Goal: Information Seeking & Learning: Learn about a topic

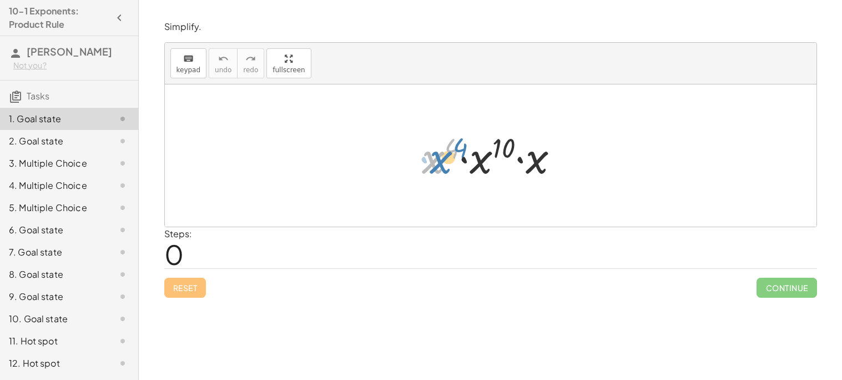
click at [436, 169] on div at bounding box center [494, 155] width 157 height 57
drag, startPoint x: 466, startPoint y: 160, endPoint x: 422, endPoint y: 151, distance: 44.8
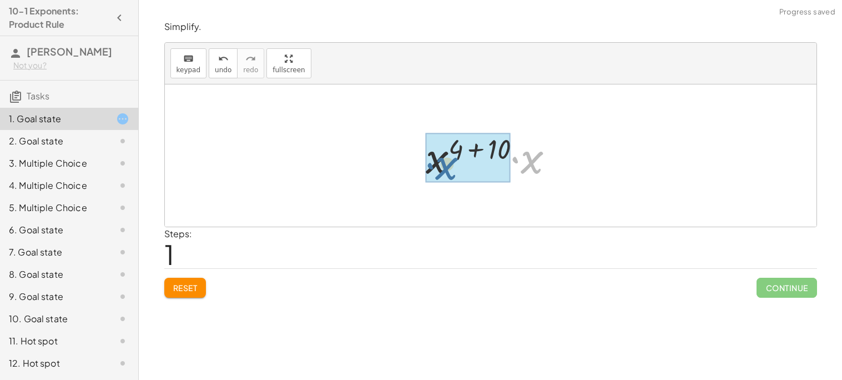
drag, startPoint x: 534, startPoint y: 171, endPoint x: 443, endPoint y: 177, distance: 90.7
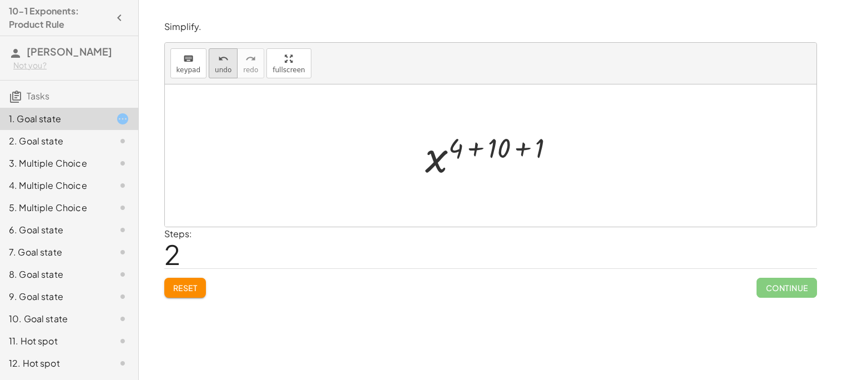
click at [219, 53] on icon "undo" at bounding box center [223, 58] width 11 height 13
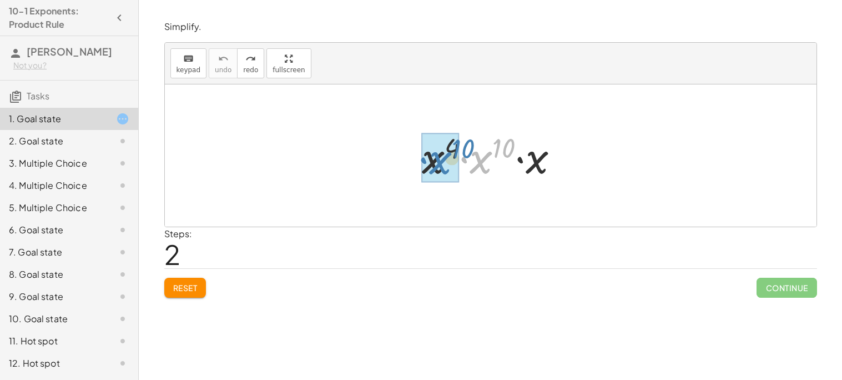
drag, startPoint x: 482, startPoint y: 163, endPoint x: 441, endPoint y: 163, distance: 41.1
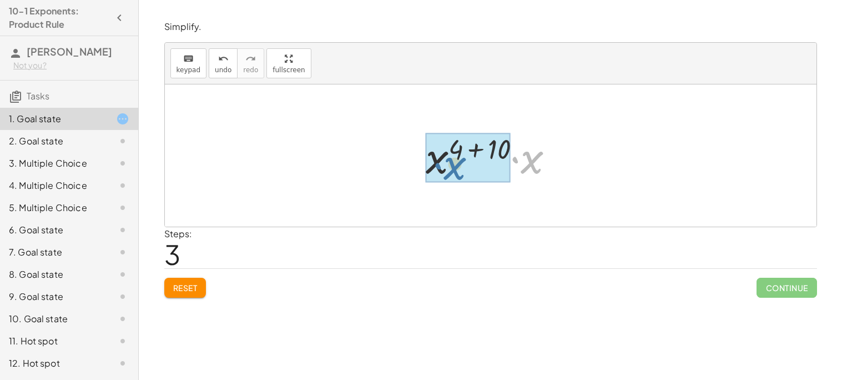
drag, startPoint x: 529, startPoint y: 162, endPoint x: 448, endPoint y: 168, distance: 81.3
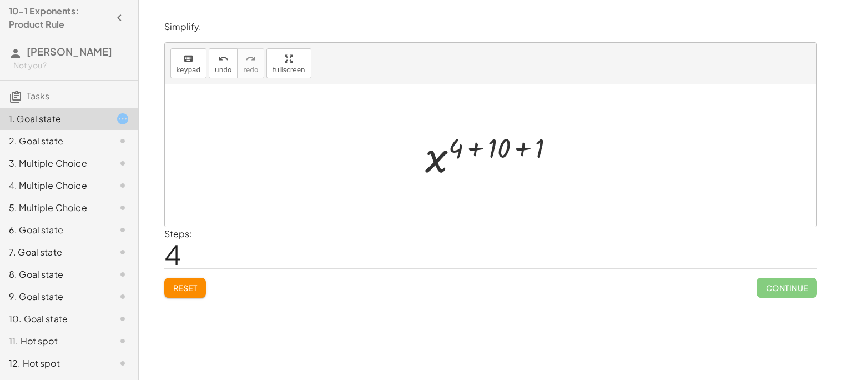
click at [498, 150] on div at bounding box center [494, 155] width 149 height 55
click at [507, 153] on div at bounding box center [495, 155] width 112 height 55
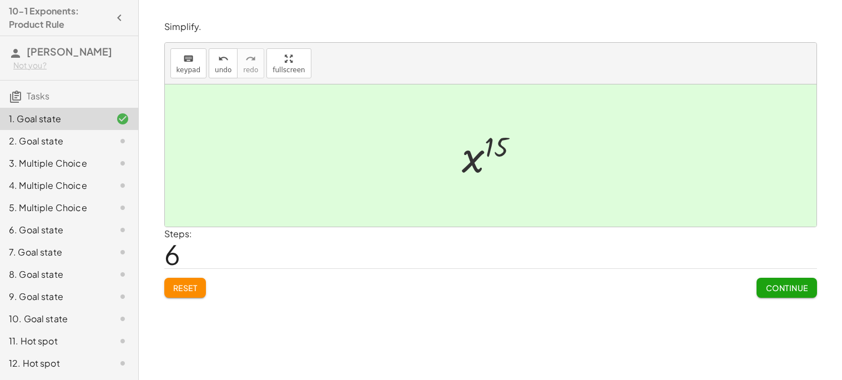
click at [786, 291] on span "Continue" at bounding box center [786, 287] width 42 height 10
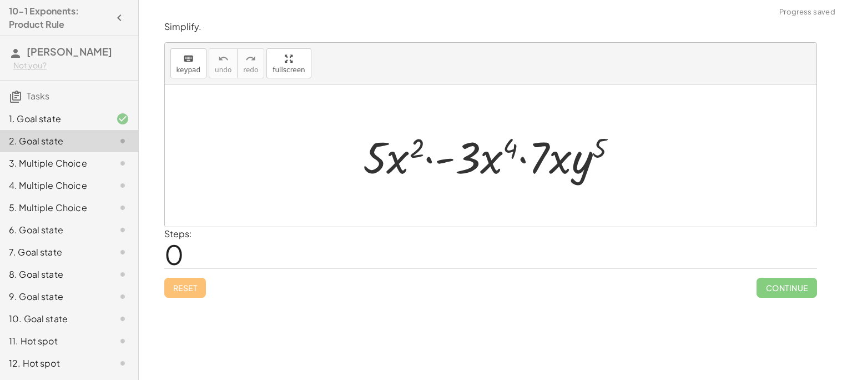
click at [461, 159] on div at bounding box center [494, 155] width 275 height 57
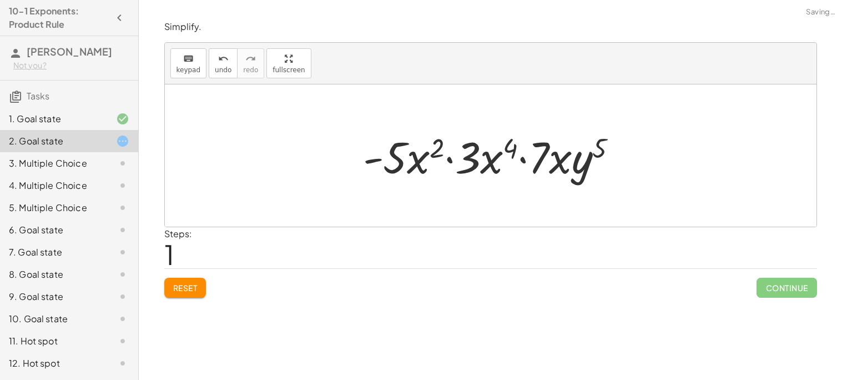
click at [452, 161] on div at bounding box center [494, 155] width 275 height 57
drag, startPoint x: 483, startPoint y: 159, endPoint x: 423, endPoint y: 165, distance: 60.7
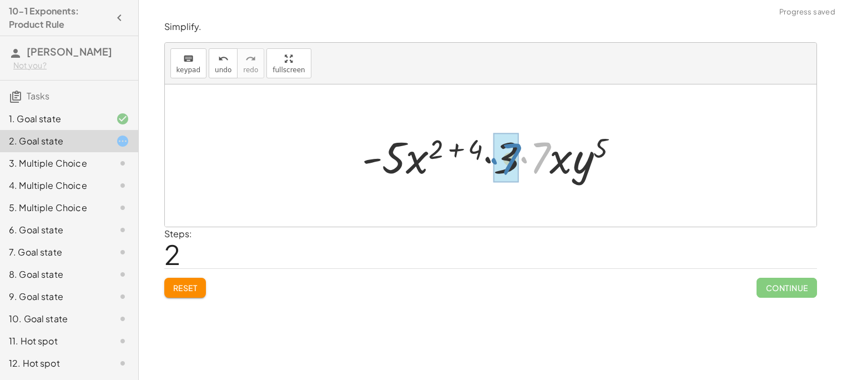
drag, startPoint x: 540, startPoint y: 155, endPoint x: 511, endPoint y: 156, distance: 28.9
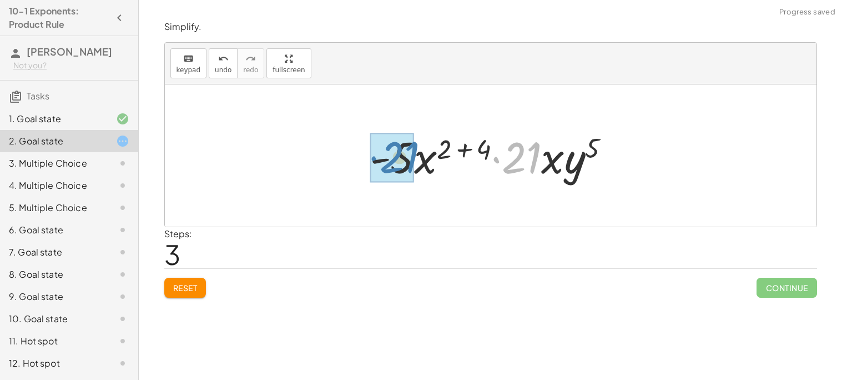
drag, startPoint x: 518, startPoint y: 158, endPoint x: 396, endPoint y: 158, distance: 122.7
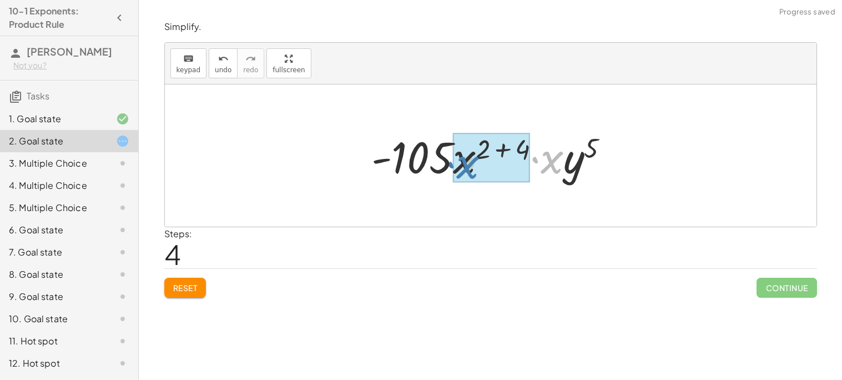
drag, startPoint x: 543, startPoint y: 168, endPoint x: 458, endPoint y: 173, distance: 85.1
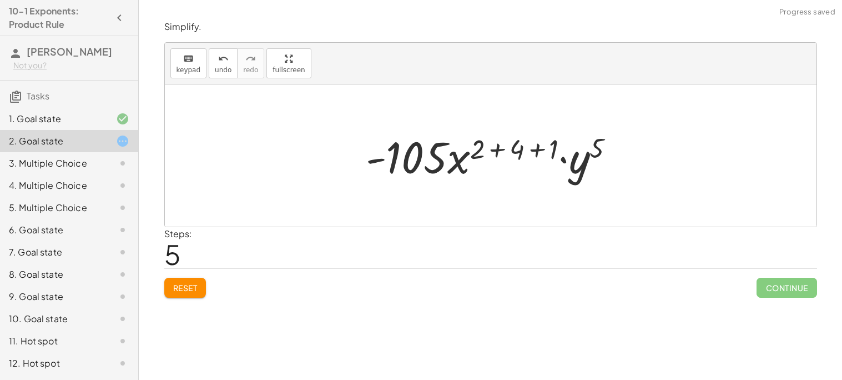
click at [509, 152] on div at bounding box center [494, 155] width 269 height 57
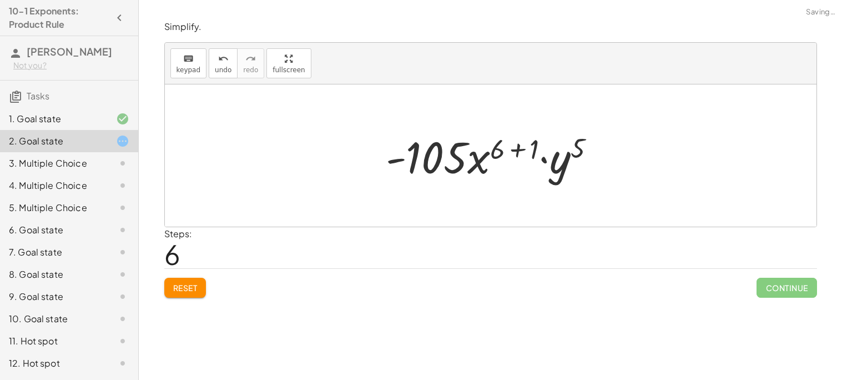
click at [512, 155] on div at bounding box center [495, 155] width 230 height 57
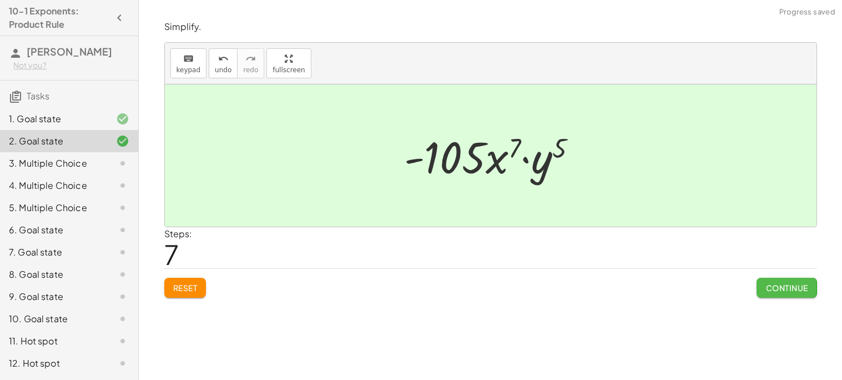
click at [793, 290] on span "Continue" at bounding box center [786, 287] width 42 height 10
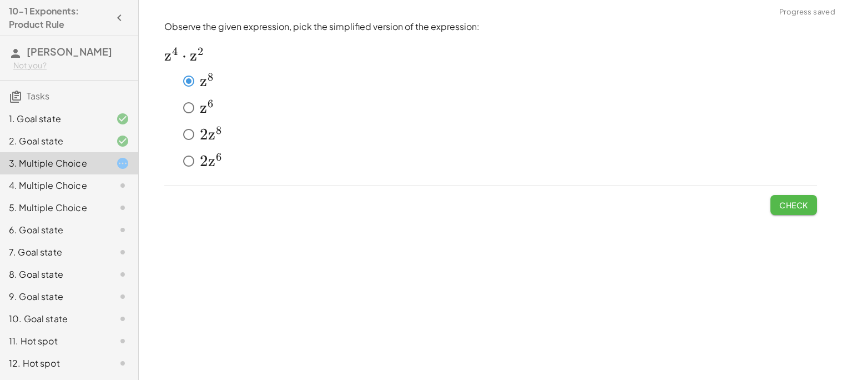
click at [779, 201] on span "Check" at bounding box center [793, 205] width 29 height 10
click at [786, 208] on span "Check" at bounding box center [793, 205] width 29 height 10
click at [806, 212] on button "Check" at bounding box center [793, 205] width 47 height 20
click at [805, 209] on span "Check" at bounding box center [793, 205] width 29 height 10
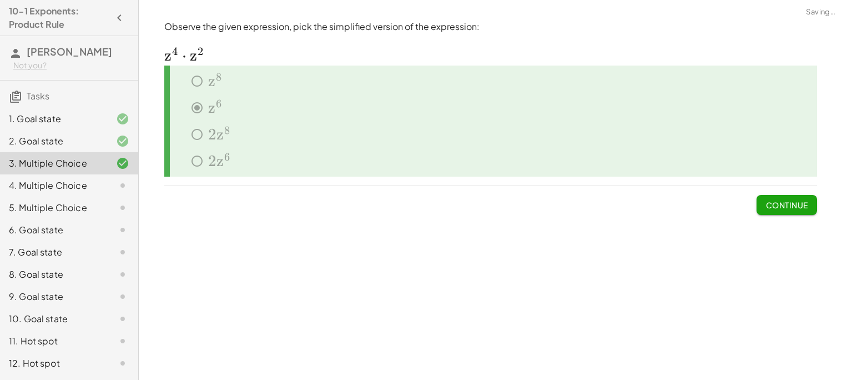
click at [767, 205] on span "Continue" at bounding box center [786, 205] width 42 height 10
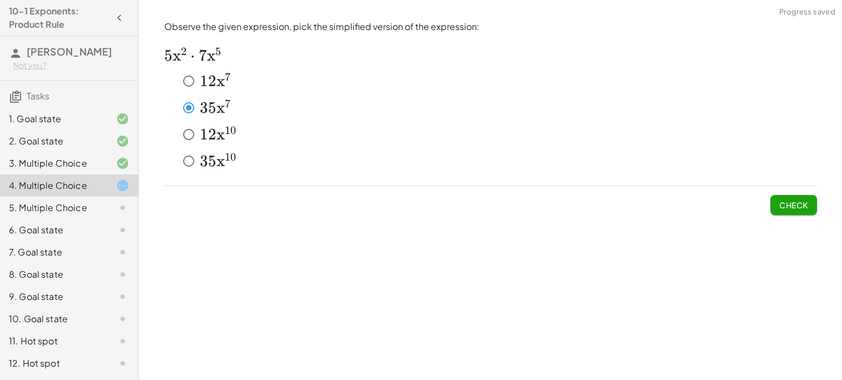
click at [799, 206] on span "Check" at bounding box center [793, 205] width 29 height 10
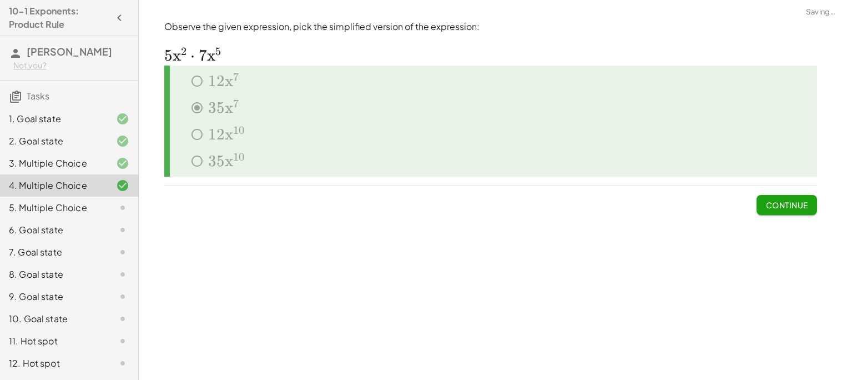
click at [811, 203] on button "Continue" at bounding box center [786, 205] width 60 height 20
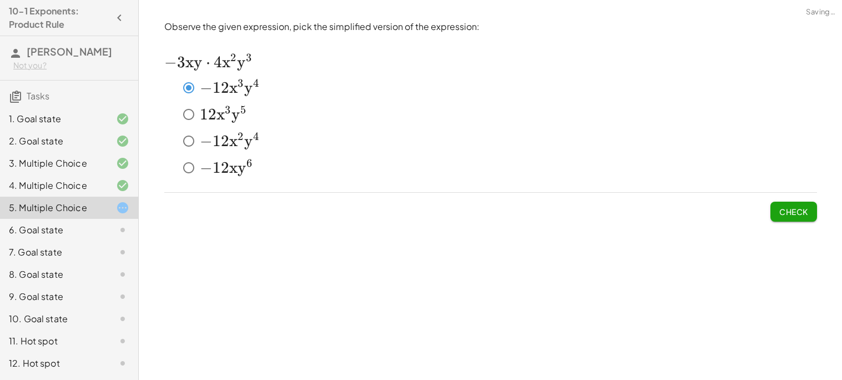
click at [796, 216] on button "Check" at bounding box center [793, 211] width 47 height 20
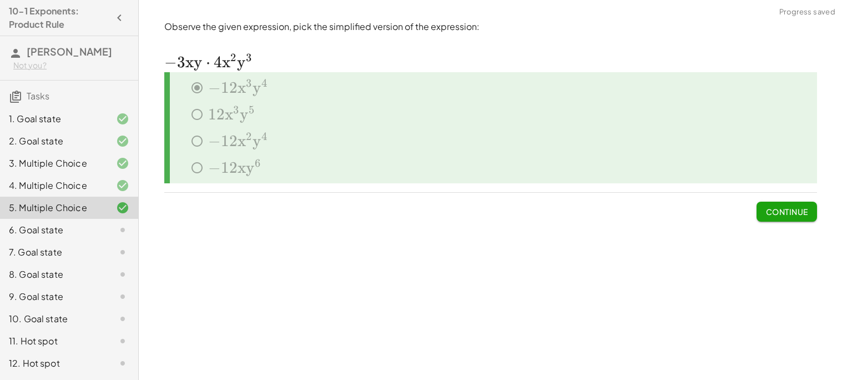
click at [795, 213] on span "Continue" at bounding box center [786, 211] width 42 height 10
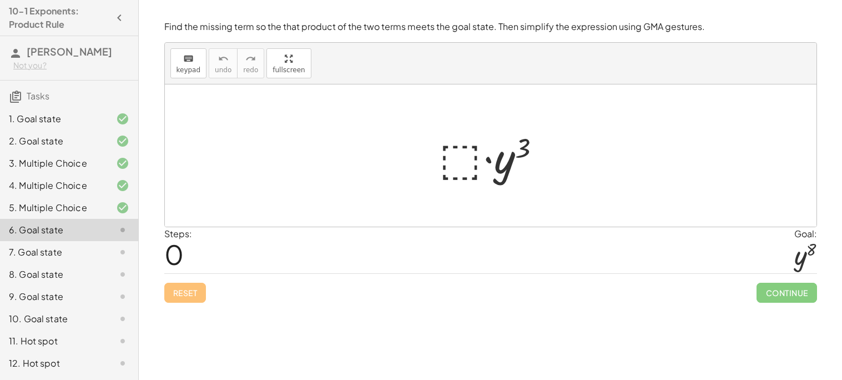
click at [467, 150] on div at bounding box center [495, 155] width 122 height 57
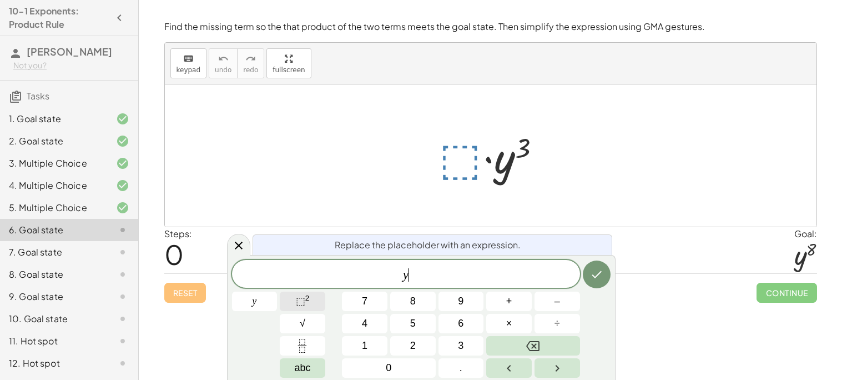
click at [304, 304] on span "⬚" at bounding box center [300, 300] width 9 height 11
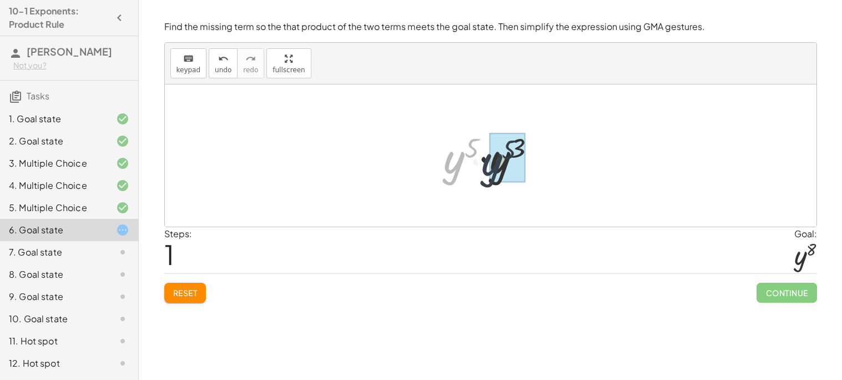
drag, startPoint x: 447, startPoint y: 173, endPoint x: 490, endPoint y: 175, distance: 42.2
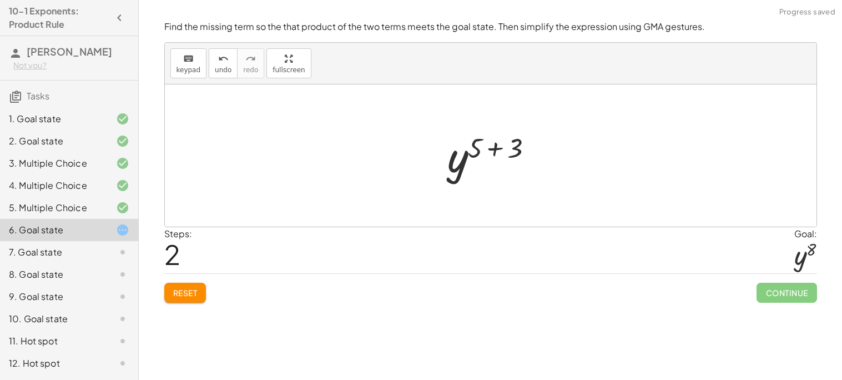
click at [478, 147] on div at bounding box center [495, 155] width 106 height 55
click at [493, 148] on div at bounding box center [495, 155] width 106 height 55
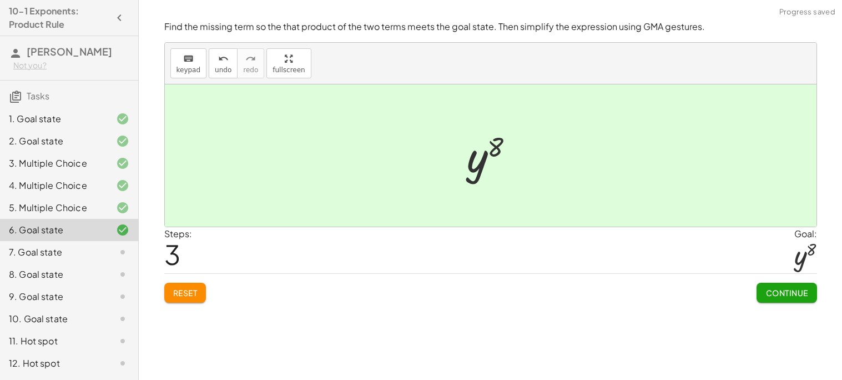
click at [786, 295] on span "Continue" at bounding box center [786, 292] width 42 height 10
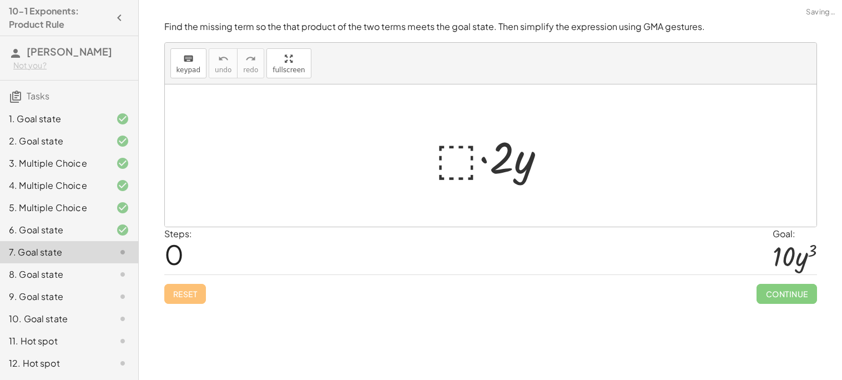
click at [445, 161] on div at bounding box center [495, 155] width 130 height 57
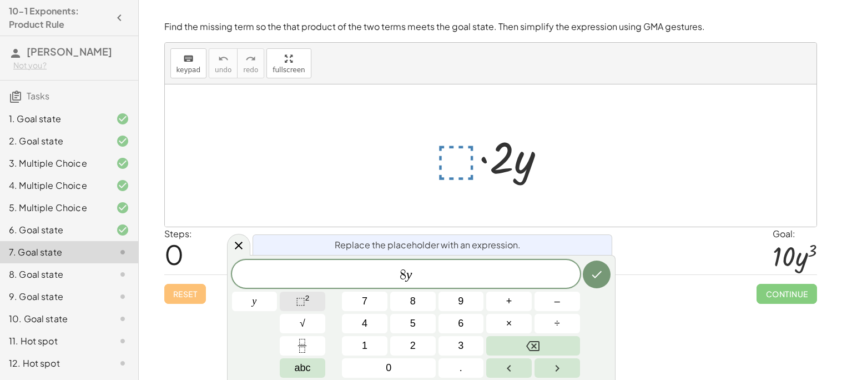
click at [309, 304] on span "⬚ 2" at bounding box center [303, 301] width 14 height 15
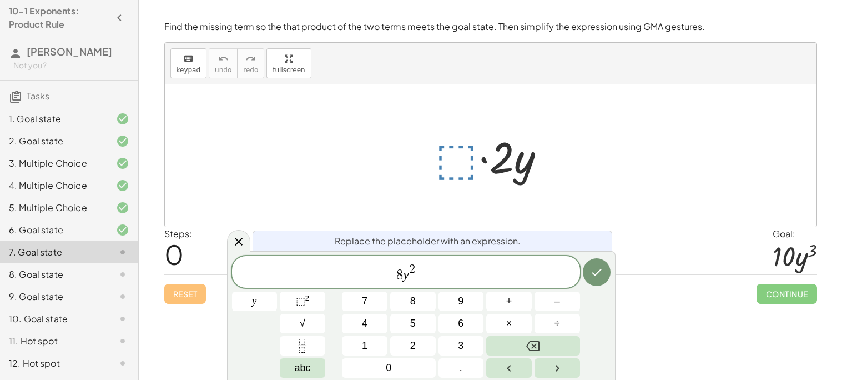
click at [412, 266] on span "2" at bounding box center [412, 269] width 6 height 12
click at [415, 266] on span "8 y ​ 2" at bounding box center [406, 273] width 348 height 20
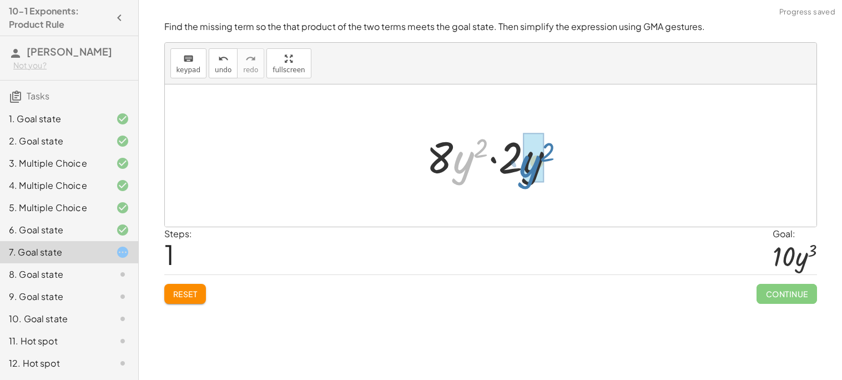
drag, startPoint x: 453, startPoint y: 164, endPoint x: 519, endPoint y: 167, distance: 66.1
click at [519, 167] on div at bounding box center [495, 155] width 148 height 57
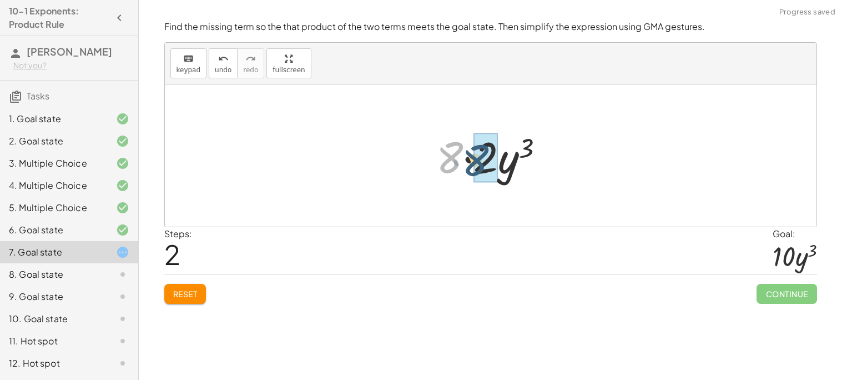
drag, startPoint x: 452, startPoint y: 158, endPoint x: 480, endPoint y: 161, distance: 27.9
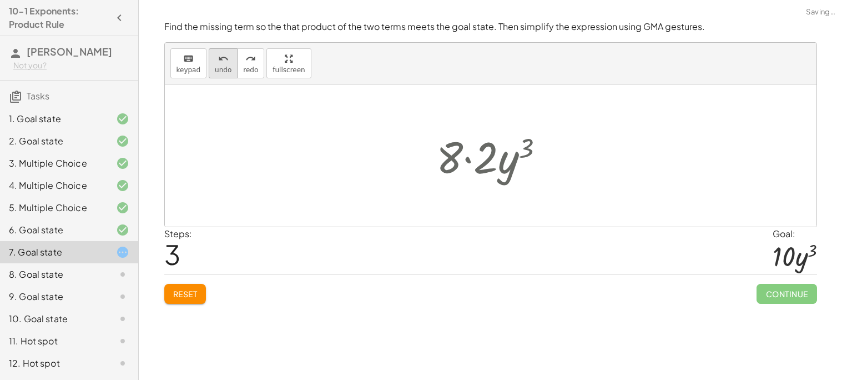
click at [219, 69] on span "undo" at bounding box center [223, 70] width 17 height 8
click at [463, 160] on div at bounding box center [495, 155] width 128 height 57
click at [219, 52] on icon "undo" at bounding box center [223, 58] width 11 height 13
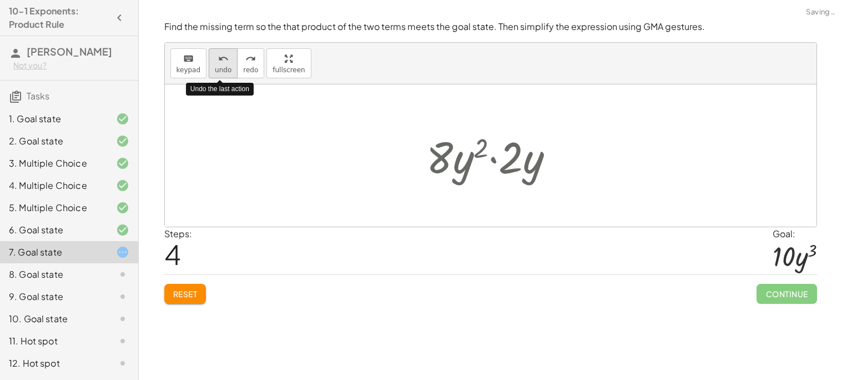
click at [219, 52] on icon "undo" at bounding box center [223, 58] width 11 height 13
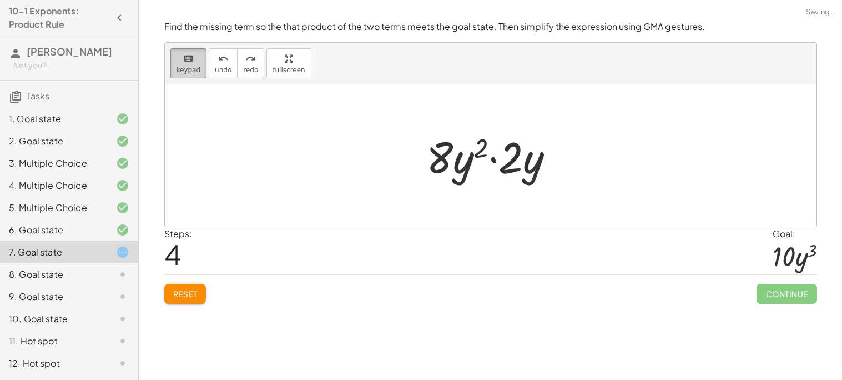
click at [183, 63] on icon "keyboard" at bounding box center [188, 58] width 11 height 13
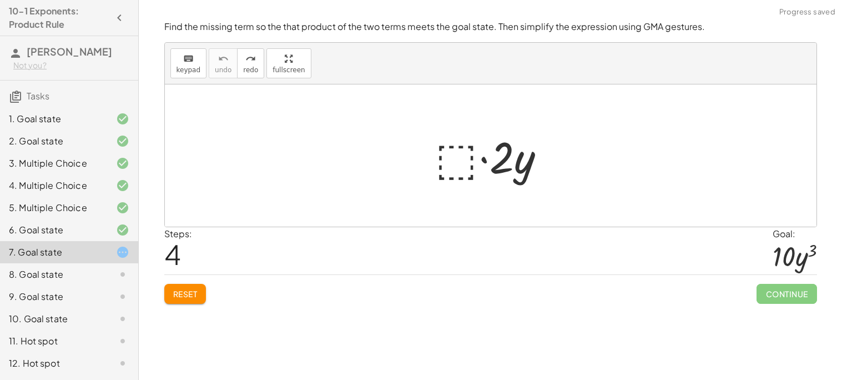
click at [461, 144] on div at bounding box center [495, 155] width 130 height 57
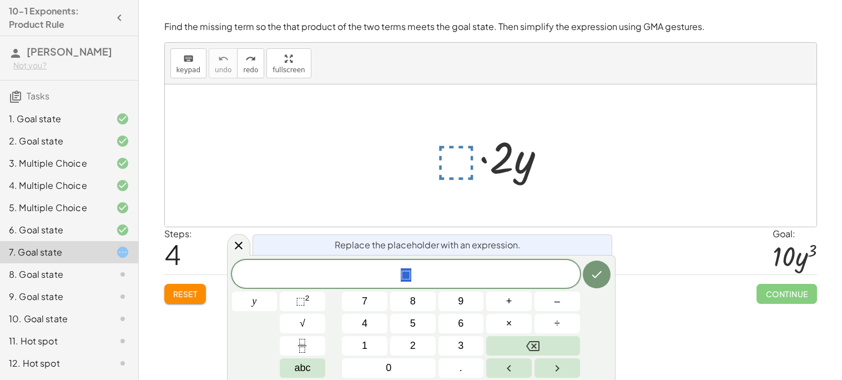
click at [459, 165] on div at bounding box center [495, 155] width 130 height 57
click at [460, 165] on div at bounding box center [495, 155] width 130 height 57
click at [311, 296] on button "⬚ 2" at bounding box center [303, 300] width 46 height 19
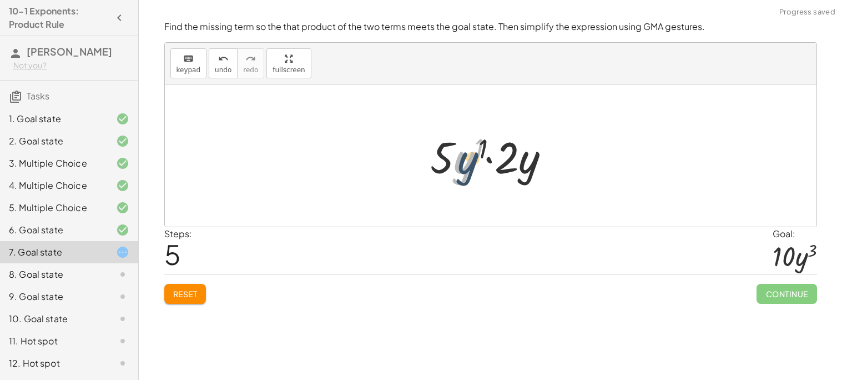
drag, startPoint x: 469, startPoint y: 157, endPoint x: 502, endPoint y: 163, distance: 33.9
click at [502, 163] on div at bounding box center [495, 155] width 140 height 57
drag, startPoint x: 461, startPoint y: 163, endPoint x: 517, endPoint y: 167, distance: 55.7
click at [517, 167] on div at bounding box center [495, 155] width 140 height 57
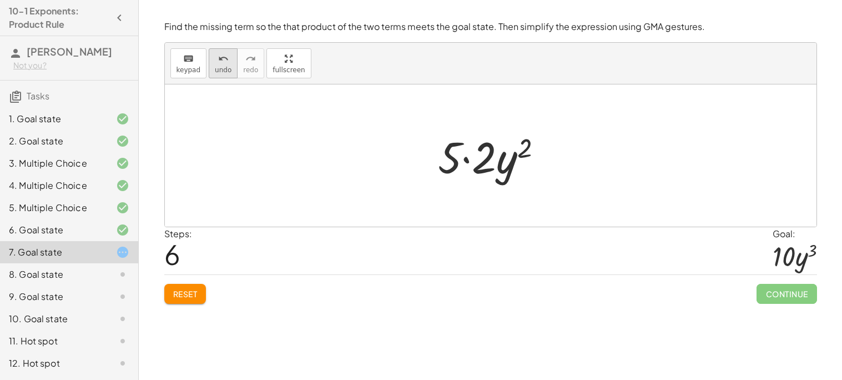
click at [218, 59] on icon "undo" at bounding box center [223, 58] width 11 height 13
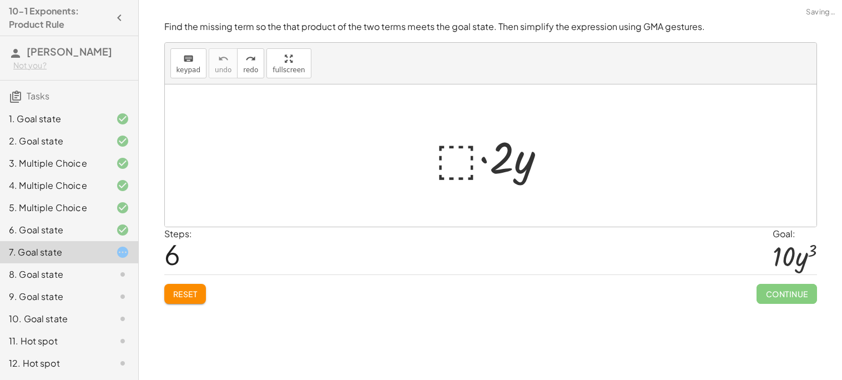
click at [459, 159] on div at bounding box center [495, 155] width 130 height 57
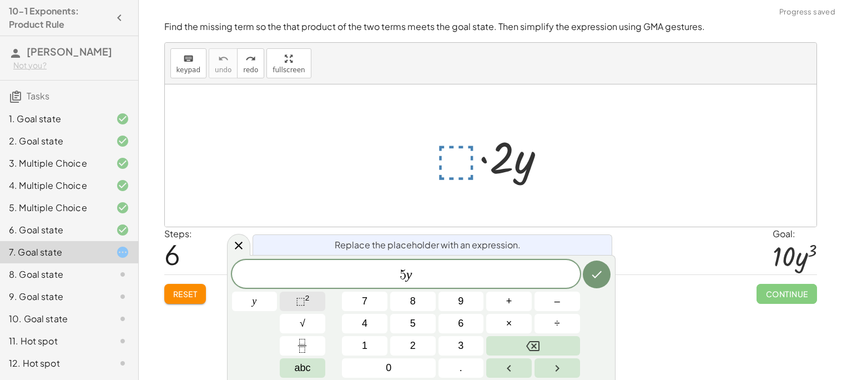
click at [296, 302] on span "⬚" at bounding box center [300, 300] width 9 height 11
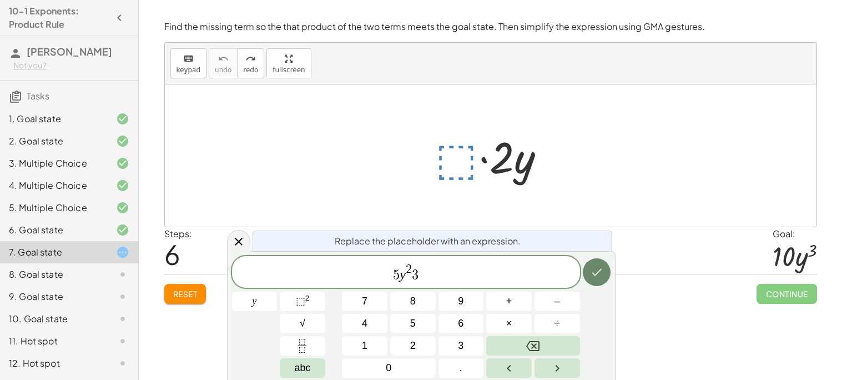
click at [591, 272] on icon "Done" at bounding box center [596, 271] width 13 height 13
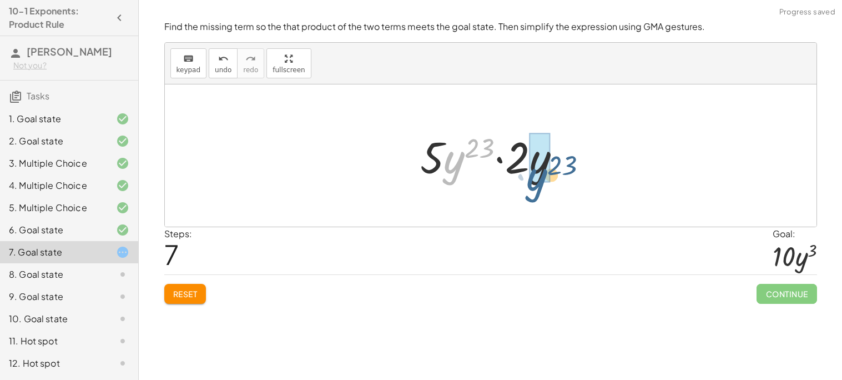
drag, startPoint x: 455, startPoint y: 163, endPoint x: 537, endPoint y: 180, distance: 84.5
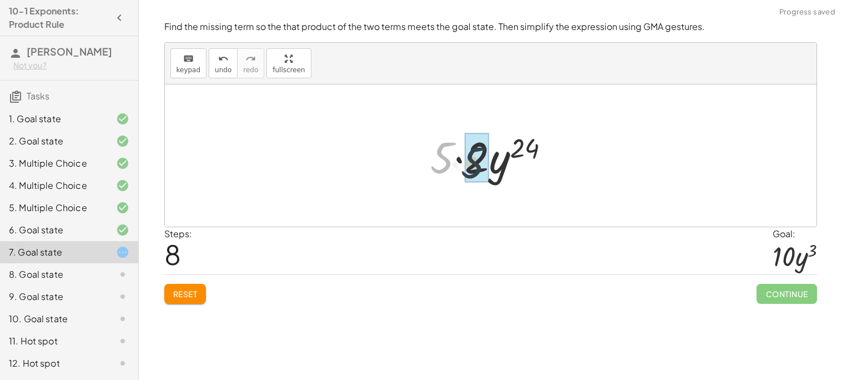
drag, startPoint x: 448, startPoint y: 159, endPoint x: 467, endPoint y: 162, distance: 19.2
click at [515, 147] on div at bounding box center [495, 155] width 118 height 57
click at [515, 148] on div at bounding box center [495, 155] width 118 height 57
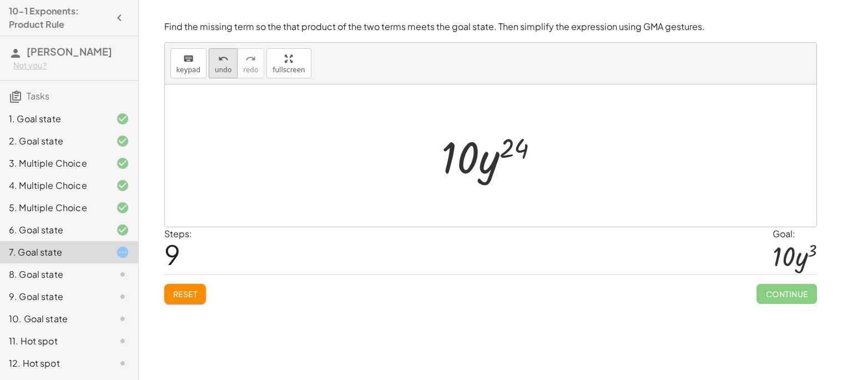
click at [218, 55] on icon "undo" at bounding box center [223, 58] width 11 height 13
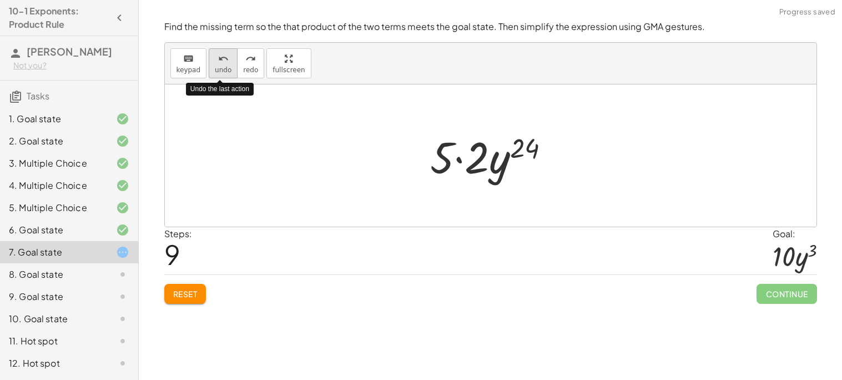
click at [218, 55] on icon "undo" at bounding box center [223, 58] width 11 height 13
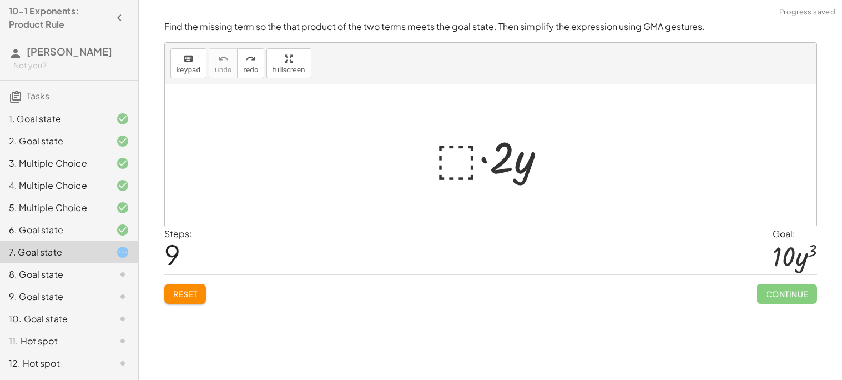
click at [471, 168] on div at bounding box center [495, 155] width 130 height 57
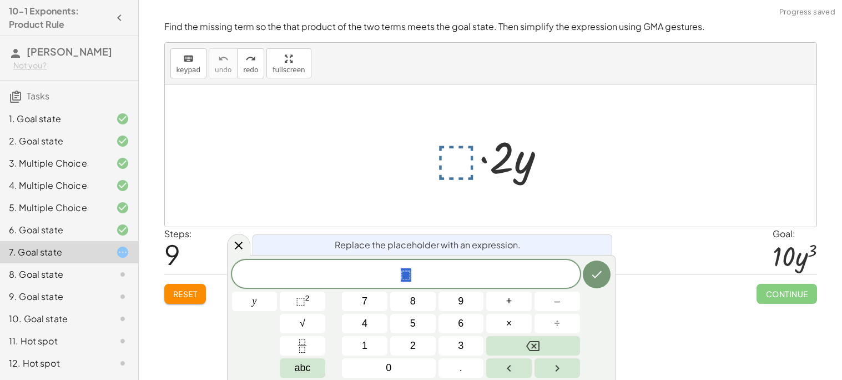
click at [471, 168] on div at bounding box center [495, 155] width 130 height 57
click at [458, 160] on div at bounding box center [495, 155] width 130 height 57
click at [405, 280] on span "5" at bounding box center [408, 274] width 7 height 13
click at [296, 300] on span "⬚" at bounding box center [300, 300] width 9 height 11
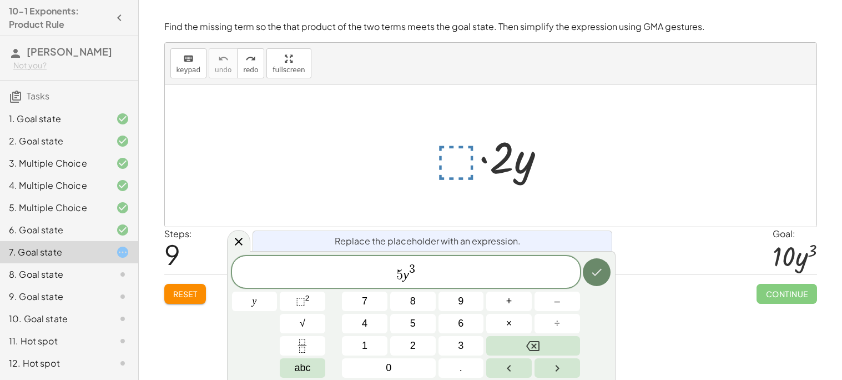
click at [606, 270] on button "Done" at bounding box center [597, 272] width 28 height 28
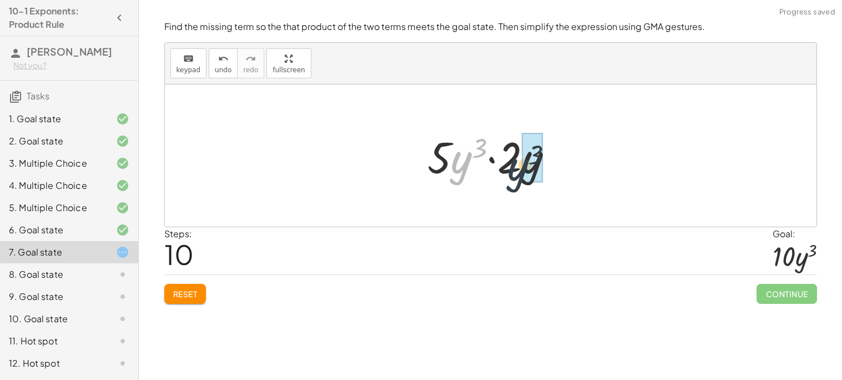
drag, startPoint x: 458, startPoint y: 175, endPoint x: 521, endPoint y: 181, distance: 63.6
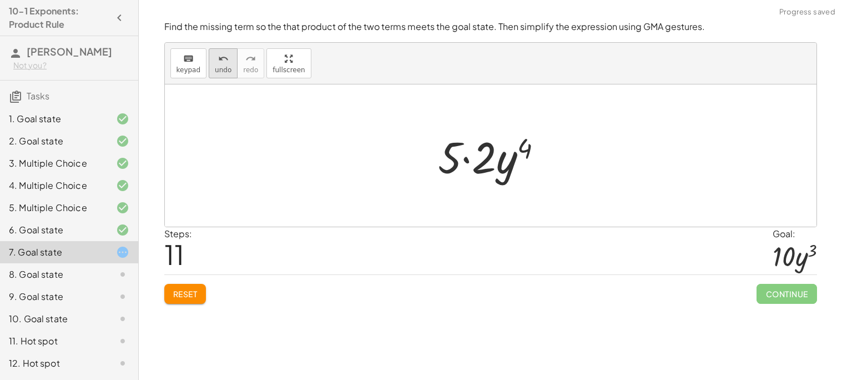
click at [215, 73] on span "undo" at bounding box center [223, 70] width 17 height 8
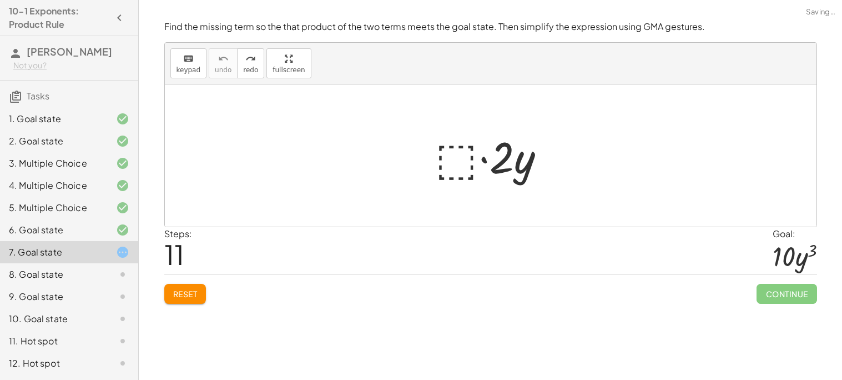
click at [474, 168] on div at bounding box center [495, 155] width 130 height 57
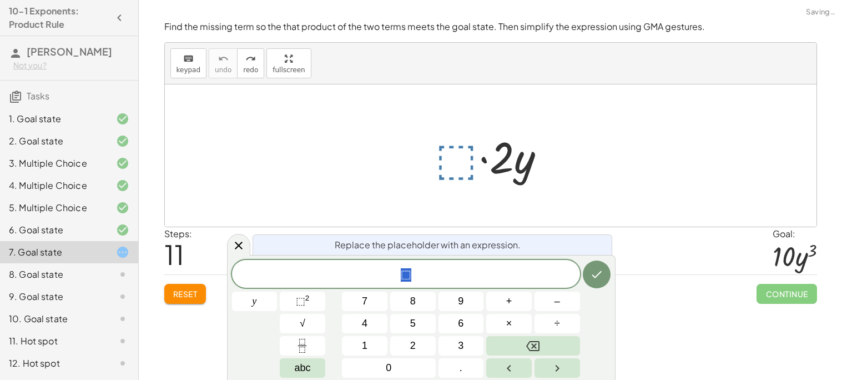
click at [464, 169] on div at bounding box center [495, 155] width 130 height 57
click at [421, 279] on span "⬚ ​" at bounding box center [406, 275] width 348 height 16
click at [303, 309] on button "⬚ 2" at bounding box center [303, 300] width 46 height 19
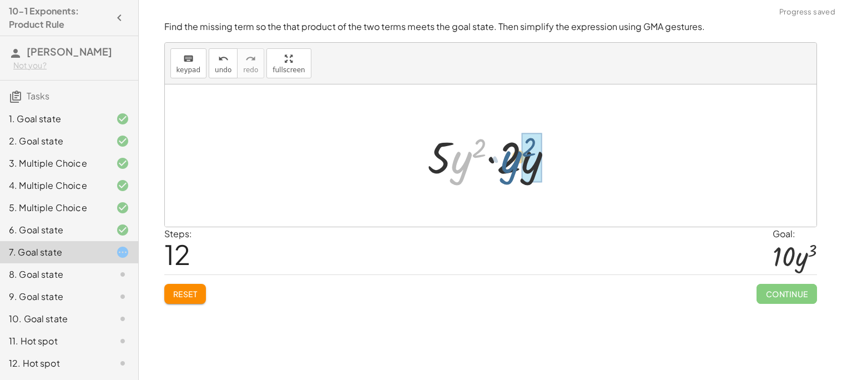
drag, startPoint x: 453, startPoint y: 172, endPoint x: 508, endPoint y: 171, distance: 54.4
click at [508, 171] on div at bounding box center [494, 155] width 145 height 57
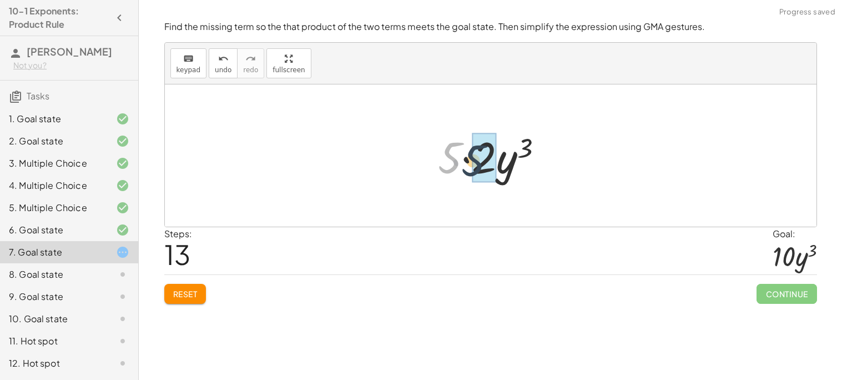
drag, startPoint x: 448, startPoint y: 153, endPoint x: 481, endPoint y: 156, distance: 32.9
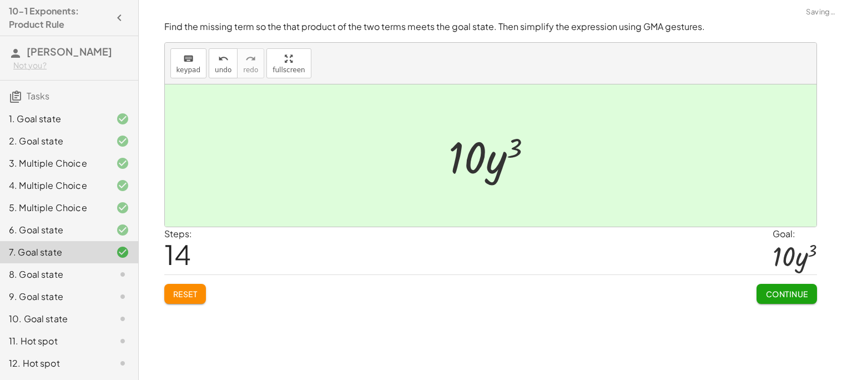
click at [781, 290] on span "Continue" at bounding box center [786, 294] width 42 height 10
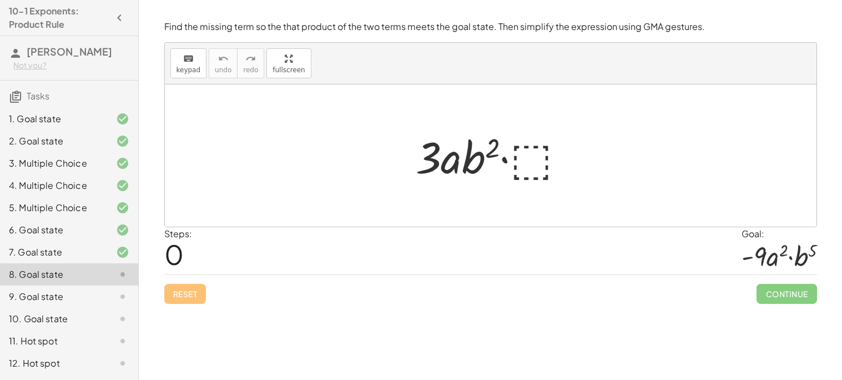
click at [88, 250] on div "7. Goal state" at bounding box center [53, 251] width 89 height 13
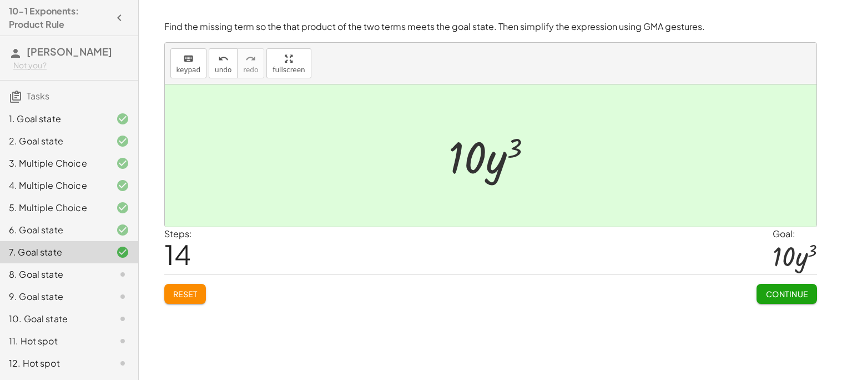
click at [774, 296] on span "Continue" at bounding box center [786, 294] width 42 height 10
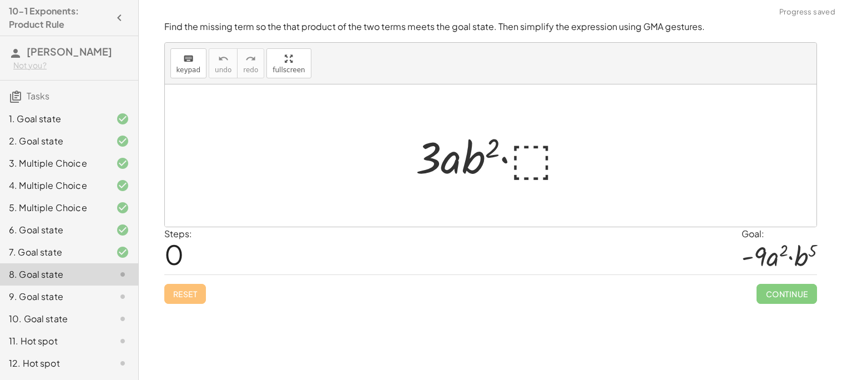
click at [534, 154] on div at bounding box center [495, 155] width 170 height 57
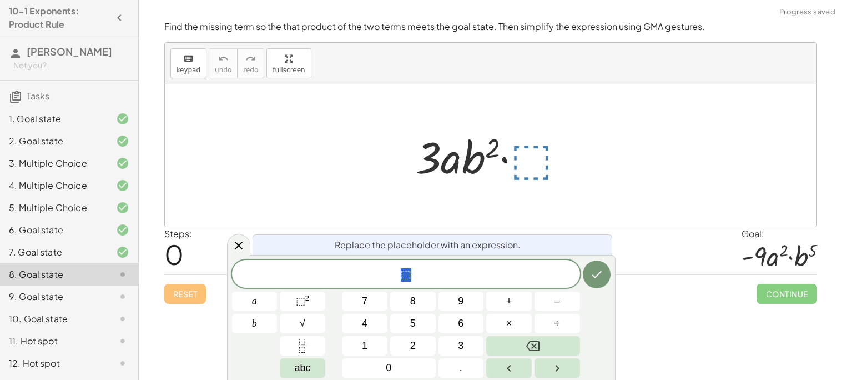
click at [517, 166] on div at bounding box center [495, 155] width 170 height 57
click at [28, 236] on div "6. Goal state" at bounding box center [53, 229] width 89 height 13
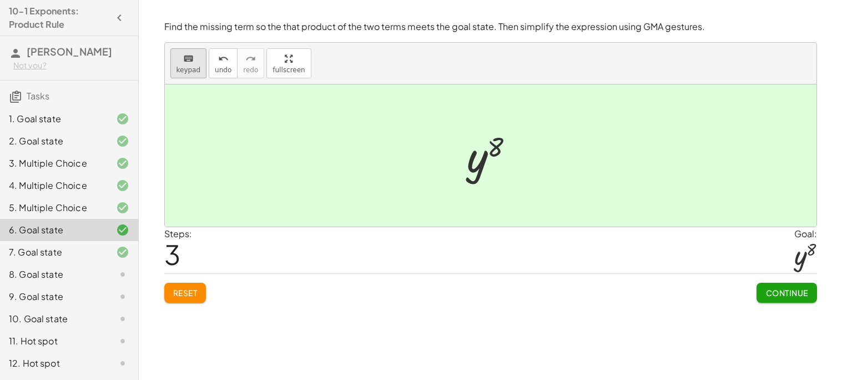
click at [203, 77] on button "keyboard keypad" at bounding box center [188, 63] width 37 height 30
click at [221, 77] on button "undo undo" at bounding box center [223, 63] width 29 height 30
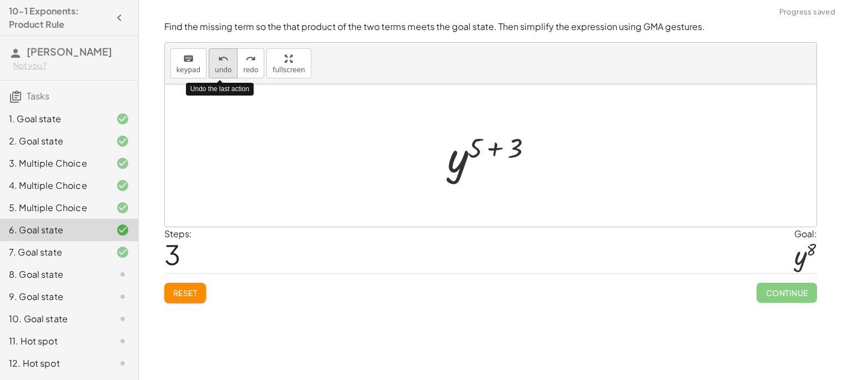
click at [221, 67] on span "undo" at bounding box center [223, 70] width 17 height 8
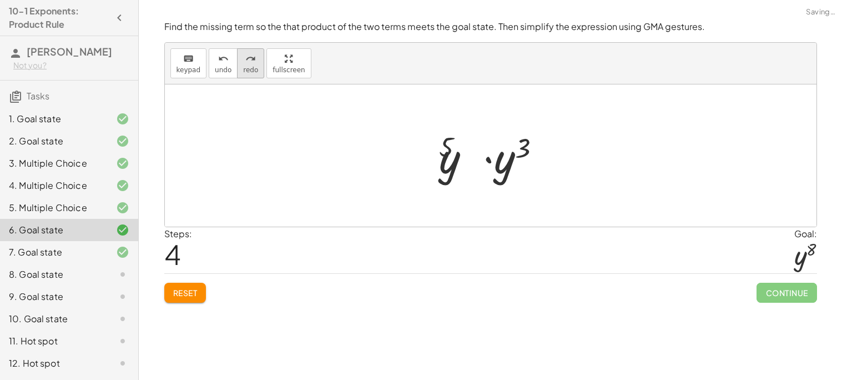
click at [244, 69] on span "redo" at bounding box center [250, 70] width 15 height 8
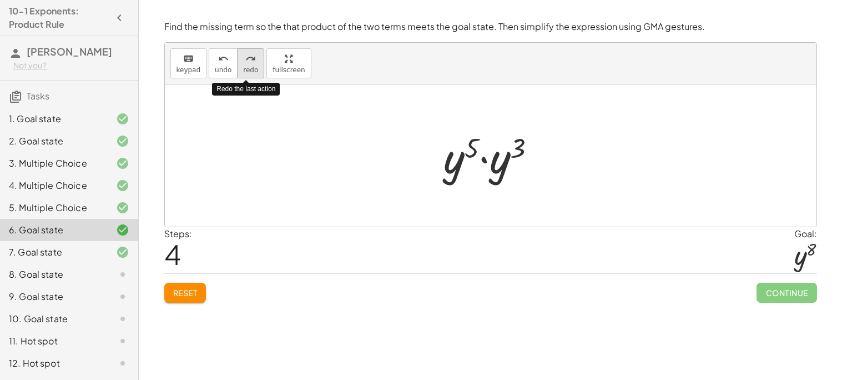
click at [246, 70] on span "redo" at bounding box center [250, 70] width 15 height 8
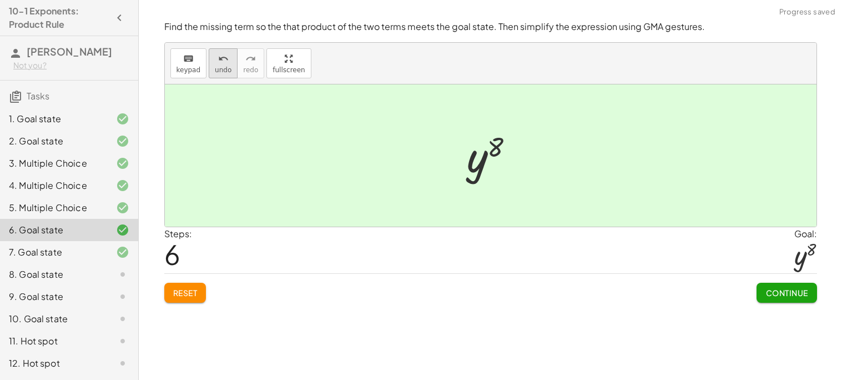
click at [209, 55] on button "undo undo" at bounding box center [223, 63] width 29 height 30
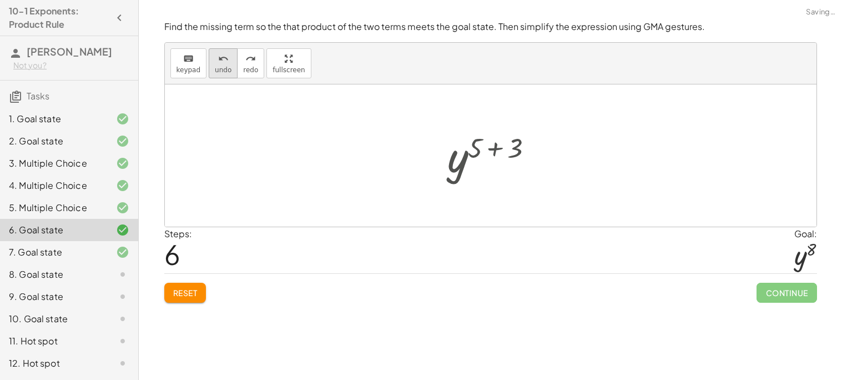
click at [209, 55] on button "undo undo" at bounding box center [223, 63] width 29 height 30
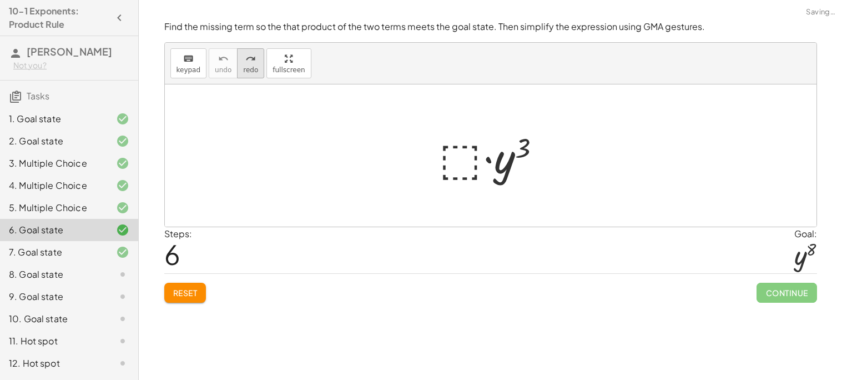
click at [243, 67] on span "redo" at bounding box center [250, 70] width 15 height 8
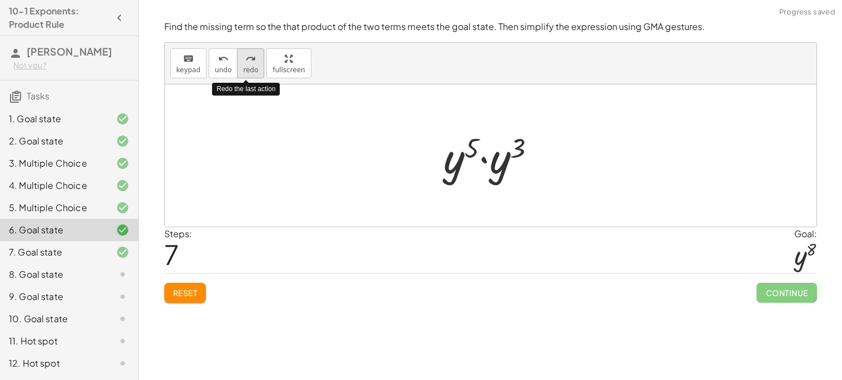
click at [243, 68] on span "redo" at bounding box center [250, 70] width 15 height 8
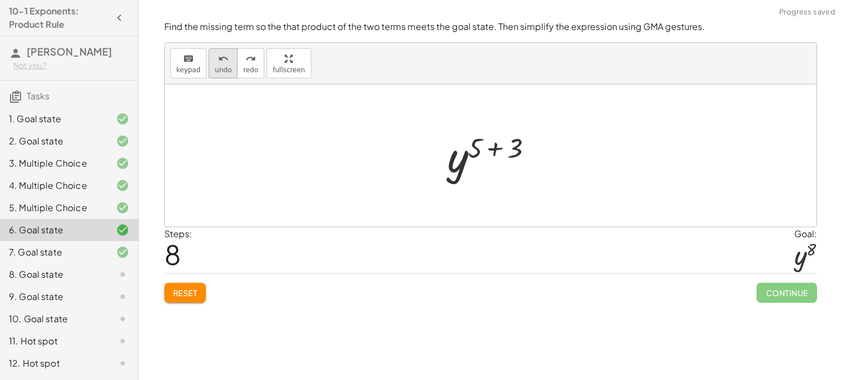
click at [228, 68] on button "undo undo" at bounding box center [223, 63] width 29 height 30
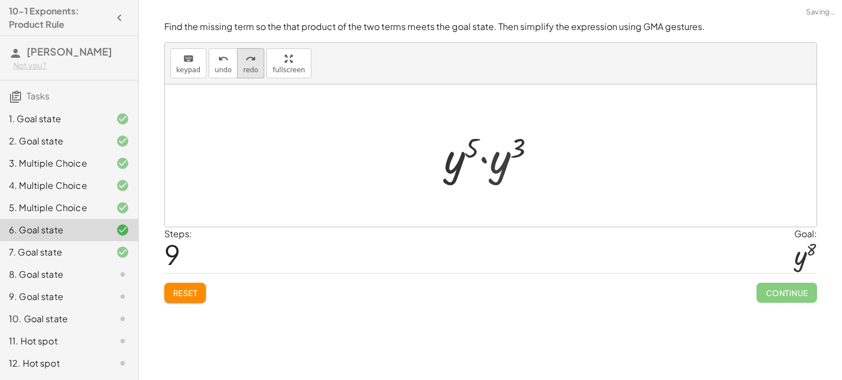
click at [253, 64] on button "redo redo" at bounding box center [250, 63] width 27 height 30
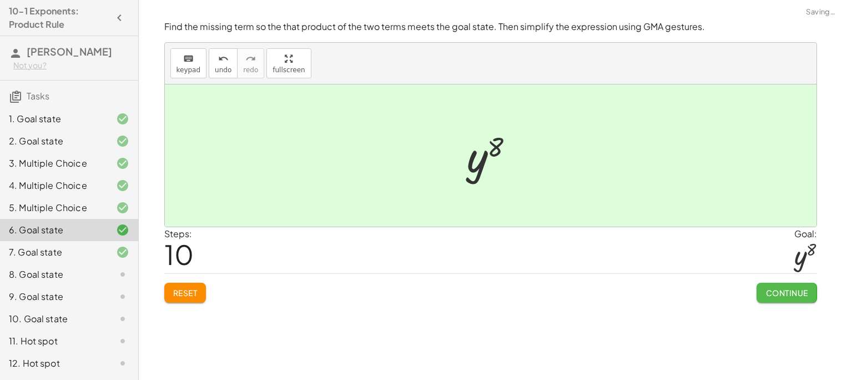
click at [758, 288] on button "Continue" at bounding box center [786, 292] width 60 height 20
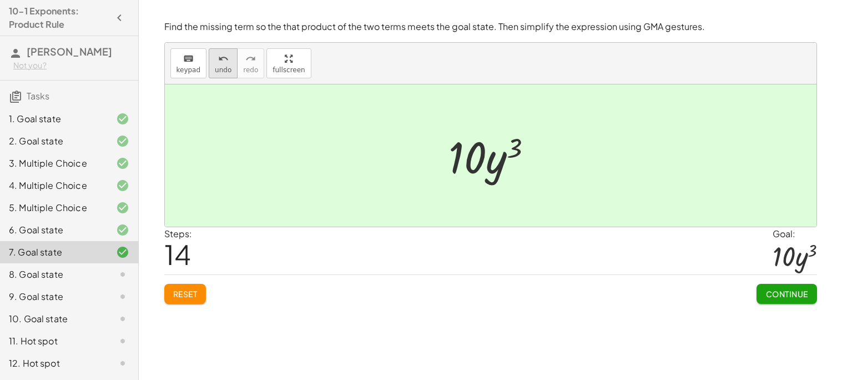
click at [210, 54] on button "undo undo" at bounding box center [223, 63] width 29 height 30
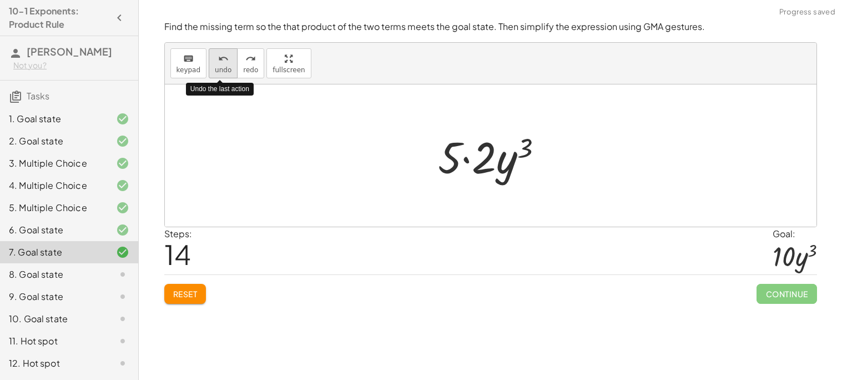
click at [210, 54] on button "undo undo" at bounding box center [223, 63] width 29 height 30
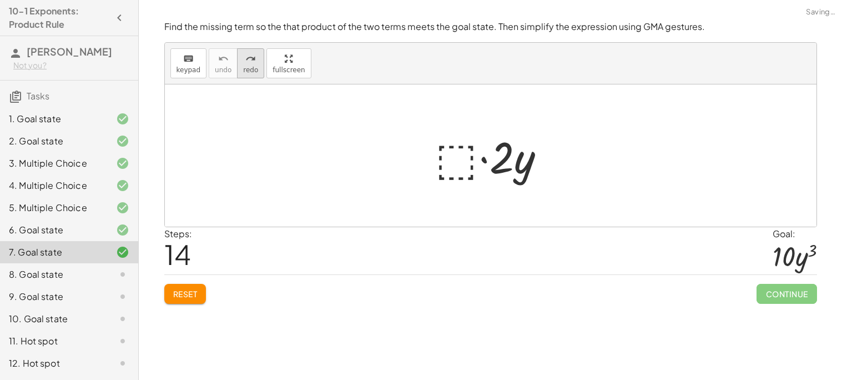
click at [245, 58] on icon "redo" at bounding box center [250, 58] width 11 height 13
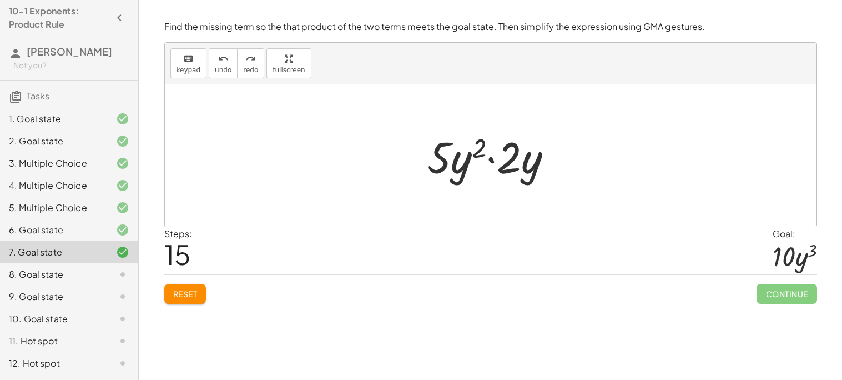
click at [113, 271] on div at bounding box center [113, 274] width 31 height 13
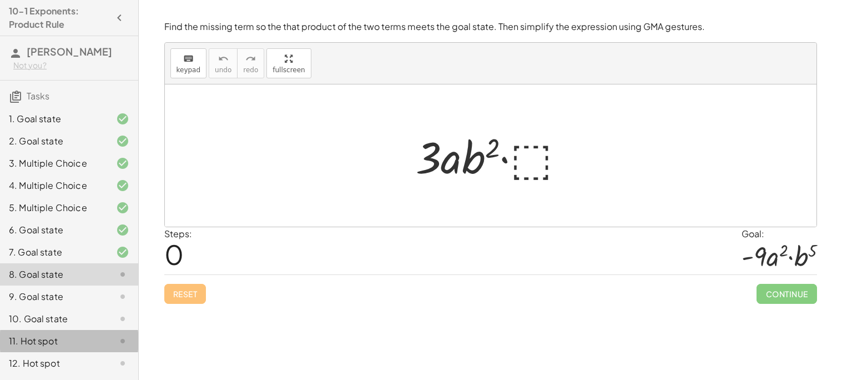
click at [57, 334] on div "11. Hot spot" at bounding box center [53, 340] width 89 height 13
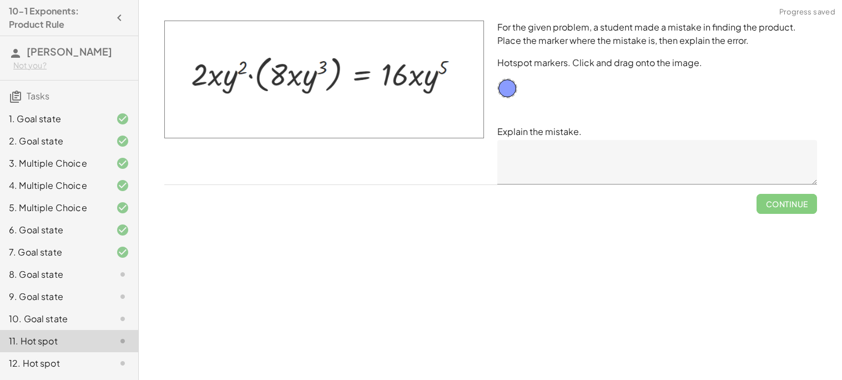
click at [75, 356] on div "12. Hot spot" at bounding box center [53, 362] width 89 height 13
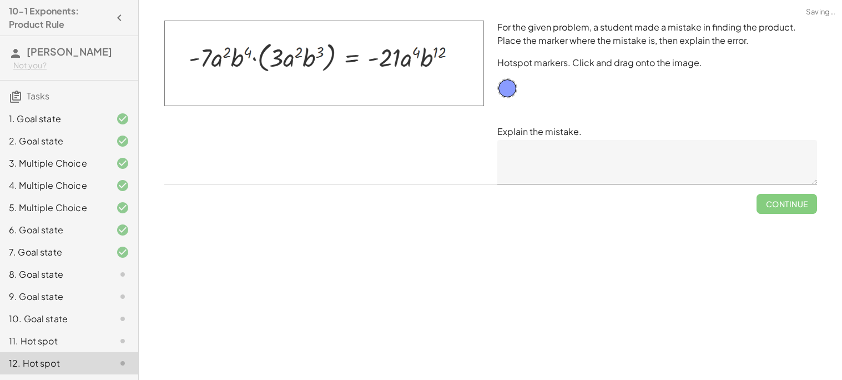
click at [45, 273] on div "8. Goal state" at bounding box center [53, 274] width 89 height 13
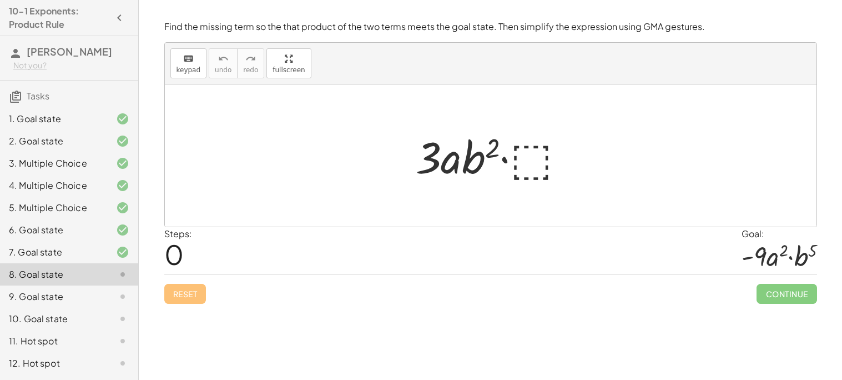
click at [537, 155] on div at bounding box center [495, 155] width 170 height 57
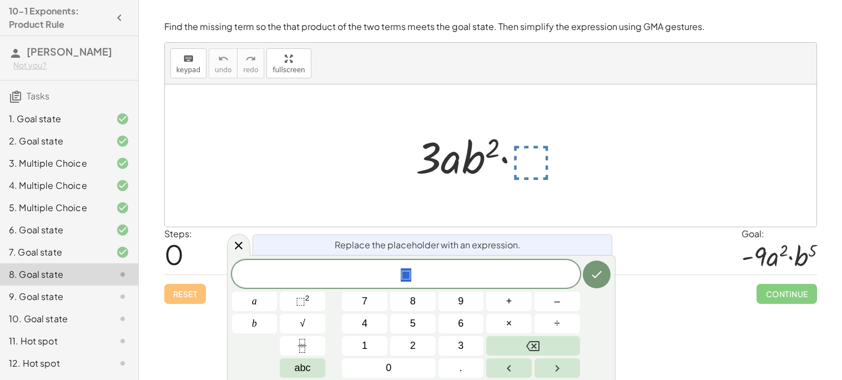
click at [533, 160] on div at bounding box center [495, 155] width 170 height 57
click at [485, 270] on span "⬚" at bounding box center [406, 275] width 348 height 16
click at [592, 282] on button "Done" at bounding box center [597, 274] width 28 height 28
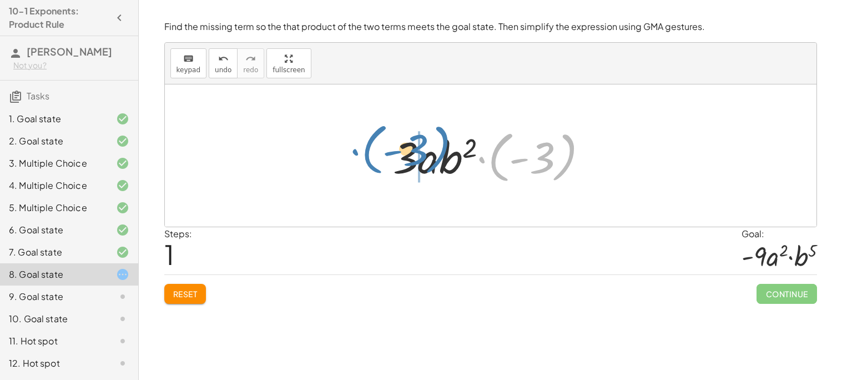
drag, startPoint x: 555, startPoint y: 165, endPoint x: 428, endPoint y: 157, distance: 126.8
click at [428, 157] on div at bounding box center [494, 156] width 215 height 62
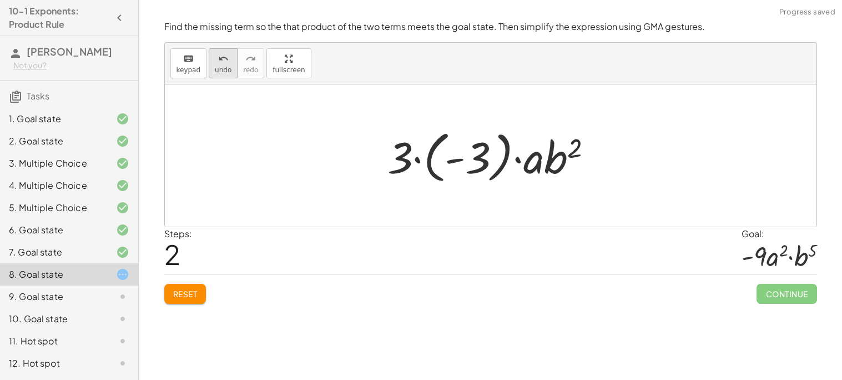
click at [215, 72] on span "undo" at bounding box center [223, 70] width 17 height 8
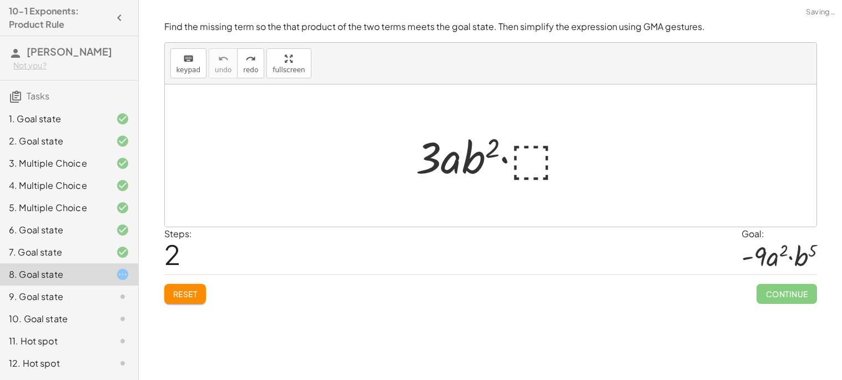
click at [525, 155] on div at bounding box center [495, 155] width 170 height 57
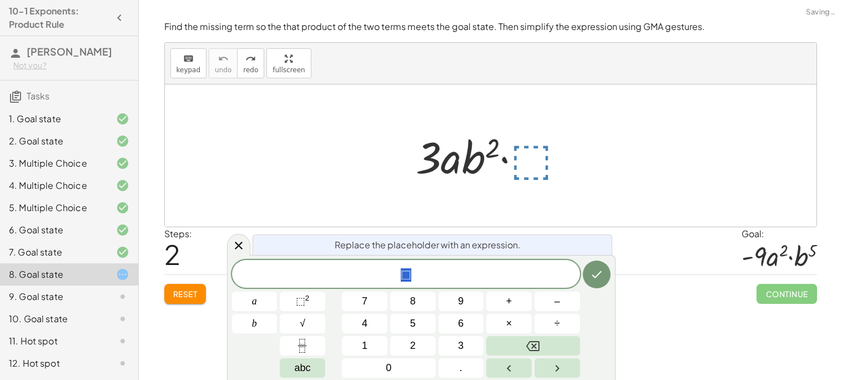
click at [455, 269] on span "⬚" at bounding box center [406, 275] width 348 height 16
click at [305, 301] on sup "2" at bounding box center [307, 298] width 4 height 8
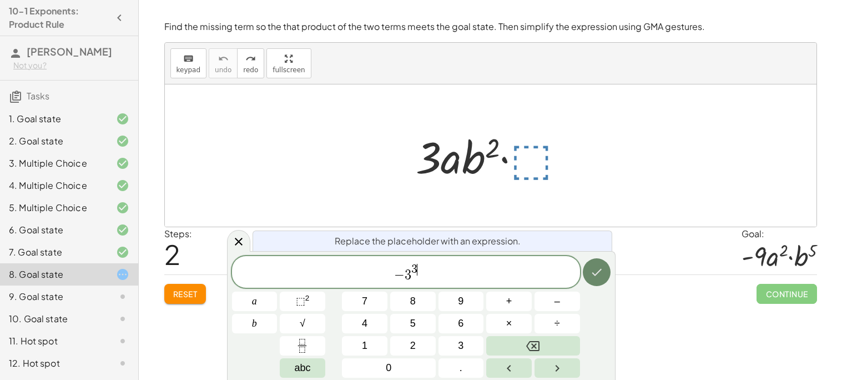
click at [604, 271] on button "Done" at bounding box center [597, 272] width 28 height 28
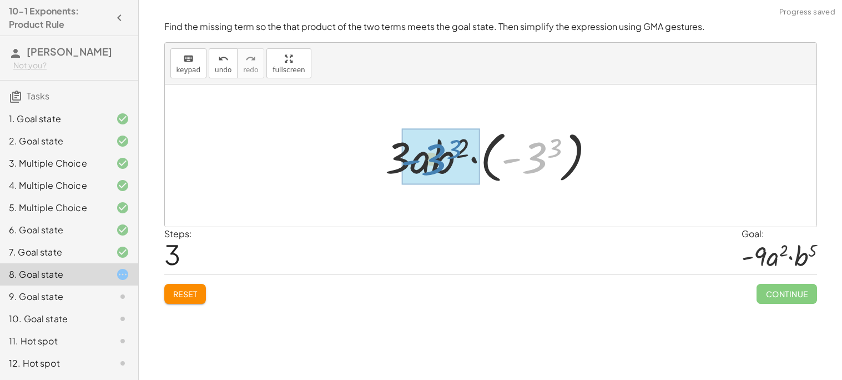
drag, startPoint x: 526, startPoint y: 168, endPoint x: 391, endPoint y: 169, distance: 134.9
click at [391, 169] on div at bounding box center [495, 156] width 230 height 62
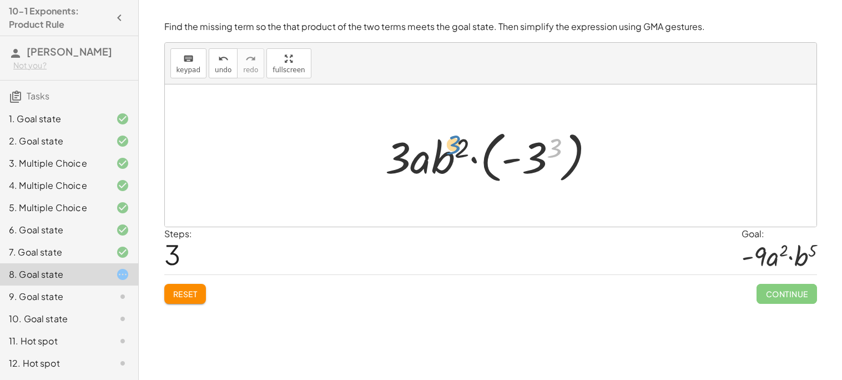
drag, startPoint x: 549, startPoint y: 152, endPoint x: 460, endPoint y: 153, distance: 89.4
click at [460, 153] on div at bounding box center [495, 156] width 230 height 62
drag, startPoint x: 531, startPoint y: 162, endPoint x: 395, endPoint y: 166, distance: 136.0
click at [395, 166] on div at bounding box center [495, 156] width 230 height 62
drag, startPoint x: 539, startPoint y: 160, endPoint x: 546, endPoint y: 151, distance: 11.4
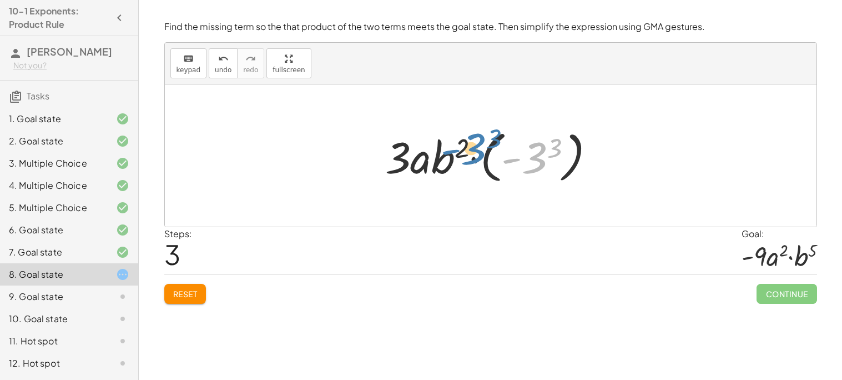
click at [546, 151] on div at bounding box center [495, 156] width 230 height 62
drag, startPoint x: 403, startPoint y: 155, endPoint x: 544, endPoint y: 150, distance: 141.6
click at [544, 150] on div at bounding box center [495, 156] width 230 height 62
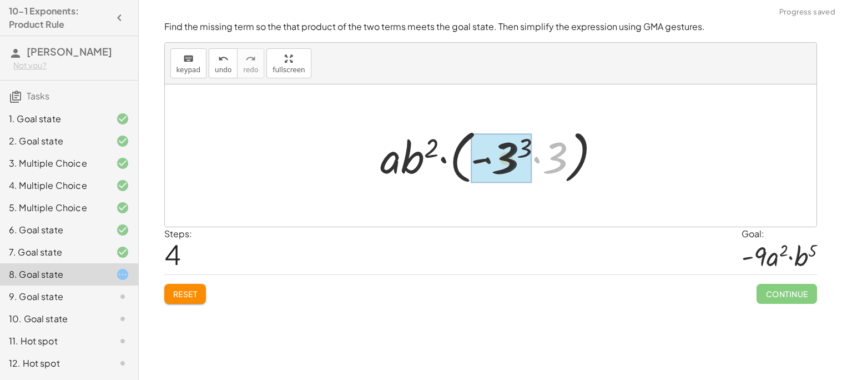
drag, startPoint x: 556, startPoint y: 151, endPoint x: 503, endPoint y: 151, distance: 52.7
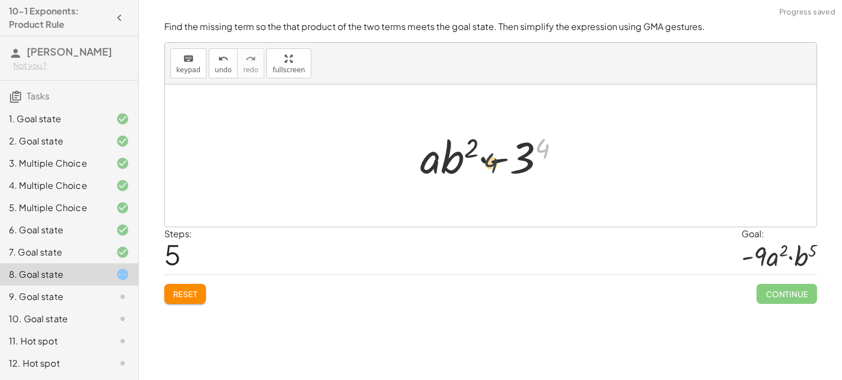
drag, startPoint x: 545, startPoint y: 148, endPoint x: 468, endPoint y: 160, distance: 77.5
click at [468, 160] on div at bounding box center [495, 155] width 160 height 57
click at [218, 53] on icon "undo" at bounding box center [223, 58] width 11 height 13
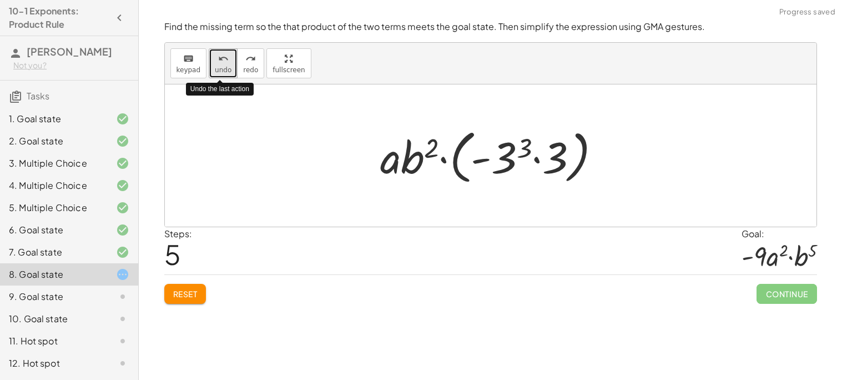
click at [215, 61] on div "undo" at bounding box center [223, 58] width 17 height 13
click at [215, 63] on div "undo" at bounding box center [223, 58] width 17 height 13
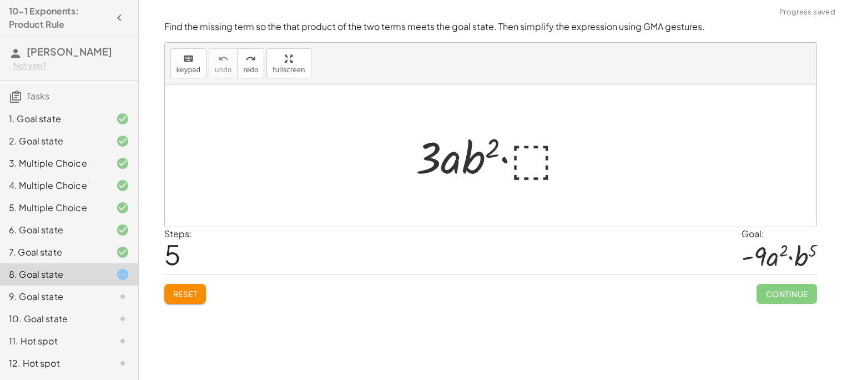
click at [524, 160] on div at bounding box center [495, 155] width 170 height 57
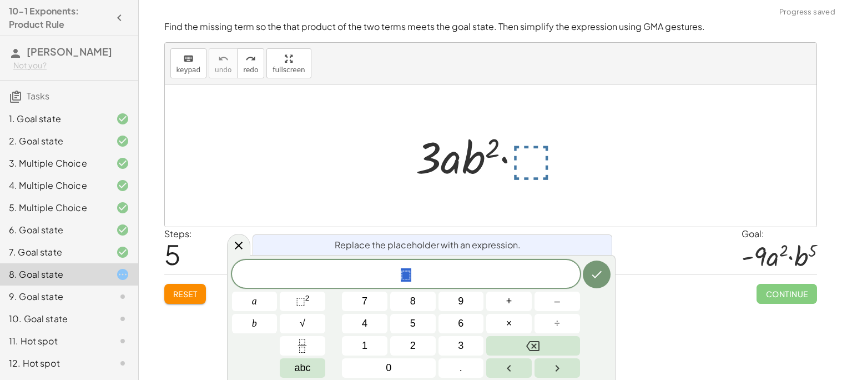
click at [524, 160] on div at bounding box center [495, 155] width 170 height 57
click at [286, 302] on button "⬚ 2" at bounding box center [303, 300] width 46 height 19
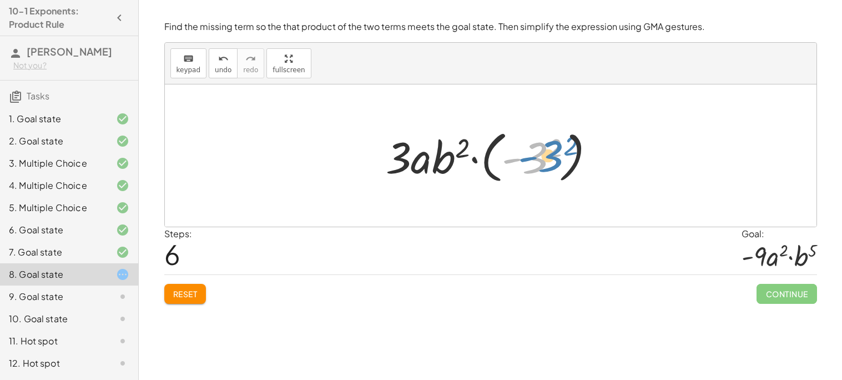
drag, startPoint x: 534, startPoint y: 151, endPoint x: 546, endPoint y: 150, distance: 11.7
click at [546, 150] on div at bounding box center [494, 156] width 229 height 62
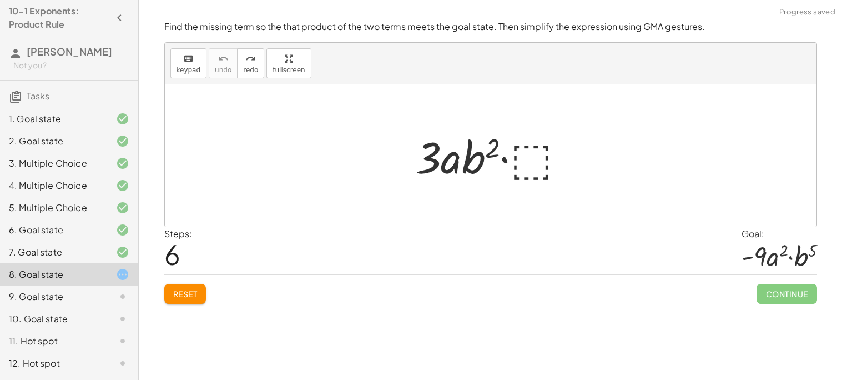
click at [531, 153] on div at bounding box center [495, 155] width 170 height 57
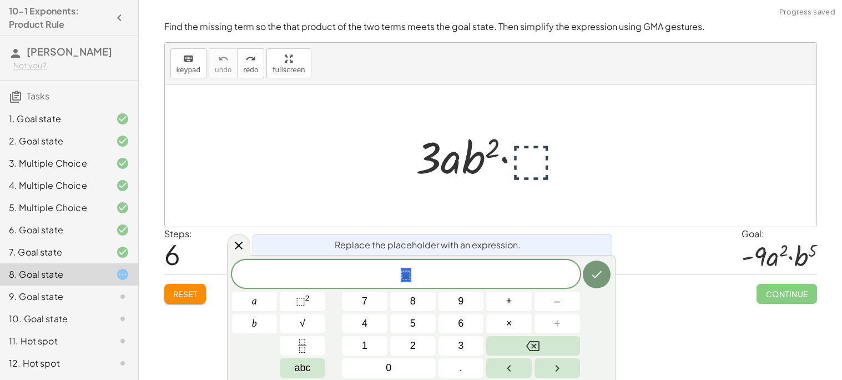
click at [531, 153] on div at bounding box center [495, 155] width 170 height 57
click at [312, 307] on button "⬚ 2" at bounding box center [303, 300] width 46 height 19
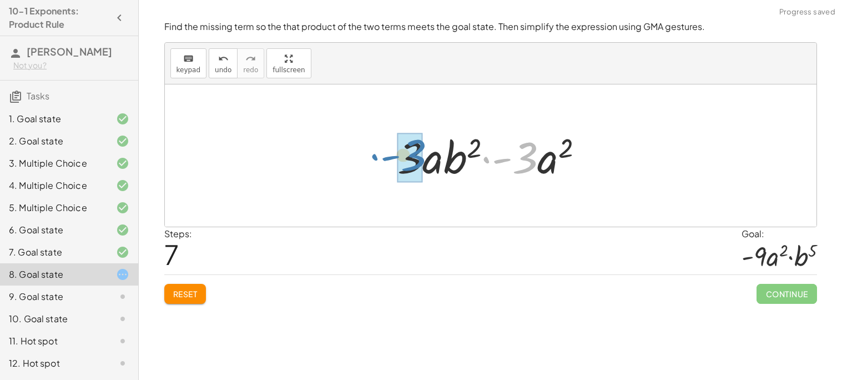
drag, startPoint x: 525, startPoint y: 163, endPoint x: 422, endPoint y: 162, distance: 102.7
click at [422, 162] on div at bounding box center [495, 155] width 206 height 57
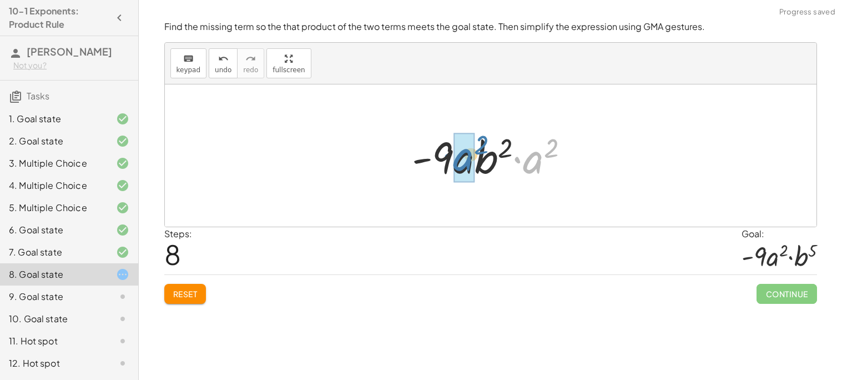
drag, startPoint x: 536, startPoint y: 163, endPoint x: 468, endPoint y: 159, distance: 67.8
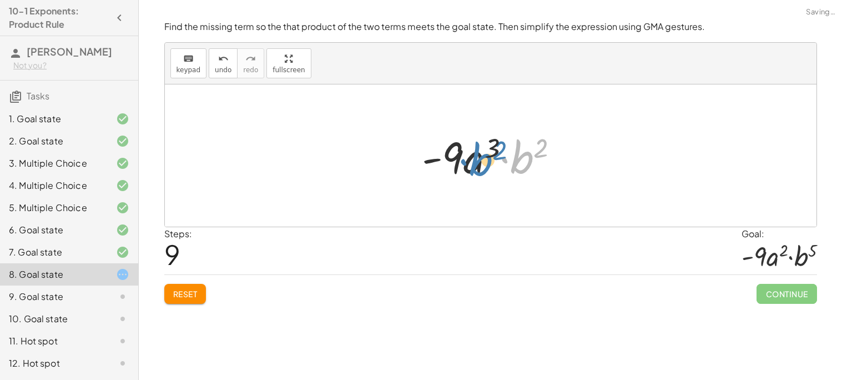
drag, startPoint x: 519, startPoint y: 155, endPoint x: 478, endPoint y: 157, distance: 41.1
click at [478, 157] on div at bounding box center [494, 155] width 157 height 57
drag, startPoint x: 480, startPoint y: 152, endPoint x: 558, endPoint y: 146, distance: 79.0
click at [558, 146] on div at bounding box center [494, 155] width 157 height 57
click at [222, 63] on icon "undo" at bounding box center [223, 58] width 11 height 13
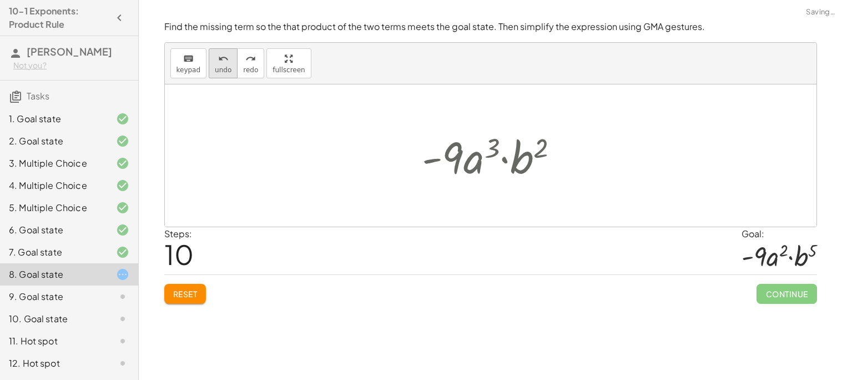
click at [222, 63] on icon "undo" at bounding box center [223, 58] width 11 height 13
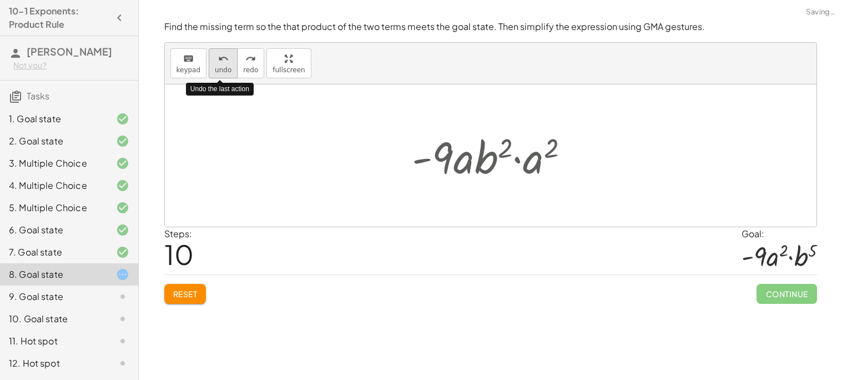
click at [222, 63] on icon "undo" at bounding box center [223, 58] width 11 height 13
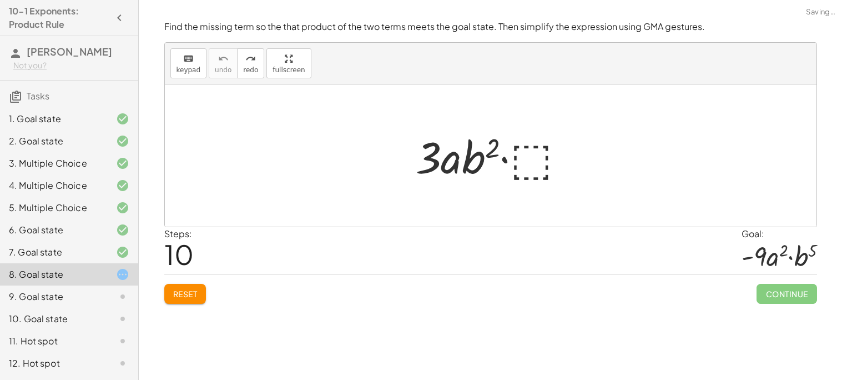
click at [542, 159] on div at bounding box center [495, 155] width 170 height 57
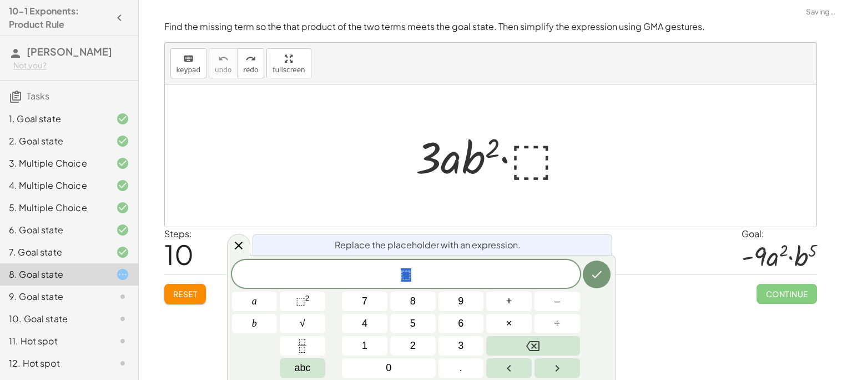
click at [542, 159] on div at bounding box center [495, 155] width 170 height 57
click at [433, 286] on div "⬚" at bounding box center [406, 274] width 348 height 28
click at [535, 160] on div at bounding box center [495, 155] width 170 height 57
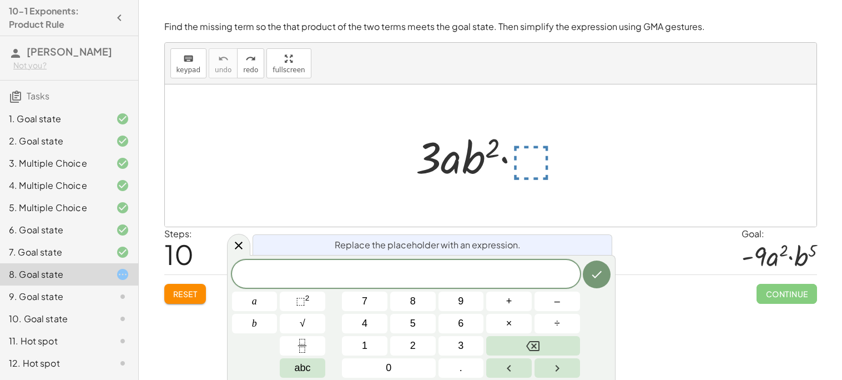
click at [535, 160] on div at bounding box center [495, 155] width 170 height 57
click at [83, 301] on div "9. Goal state" at bounding box center [53, 296] width 89 height 13
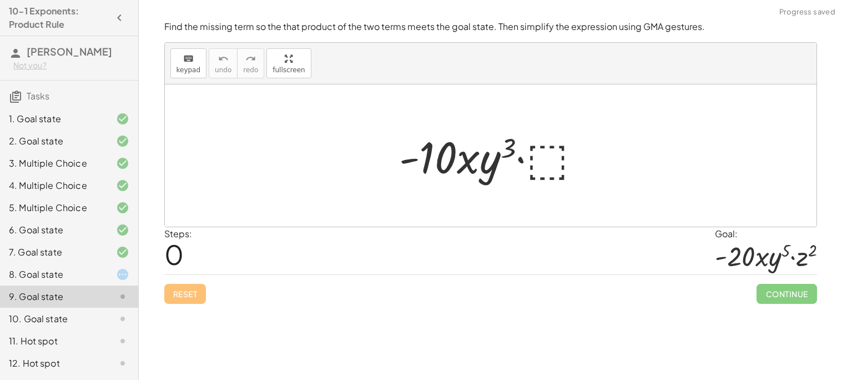
click at [125, 269] on icon at bounding box center [122, 274] width 13 height 13
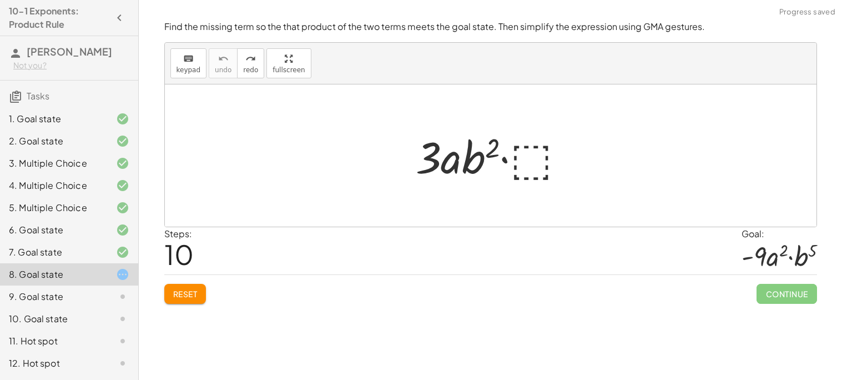
click at [525, 155] on div at bounding box center [495, 155] width 170 height 57
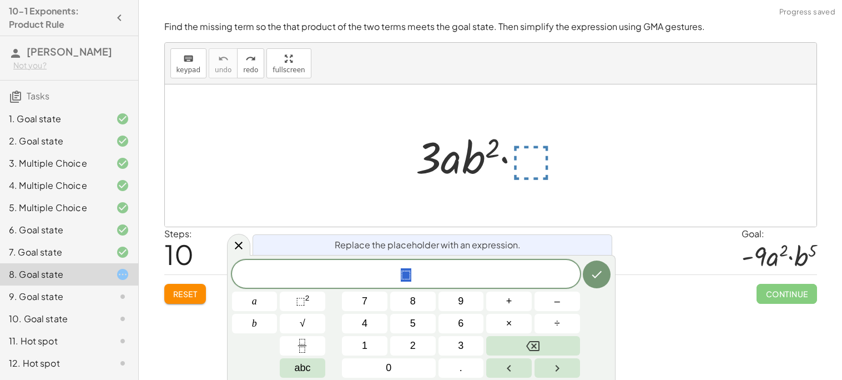
click at [467, 284] on div "⬚" at bounding box center [406, 274] width 348 height 28
click at [529, 171] on div at bounding box center [495, 155] width 170 height 57
click at [524, 155] on div at bounding box center [495, 155] width 170 height 57
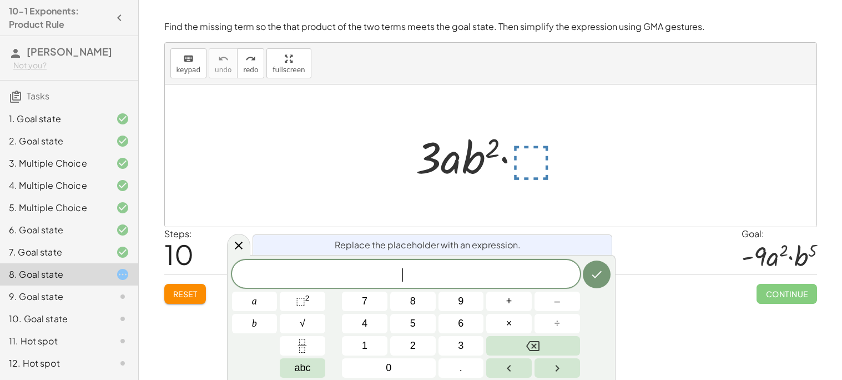
click at [524, 155] on div at bounding box center [495, 155] width 170 height 57
click at [303, 301] on span "⬚" at bounding box center [300, 300] width 9 height 11
click at [599, 274] on icon "Done" at bounding box center [596, 274] width 13 height 13
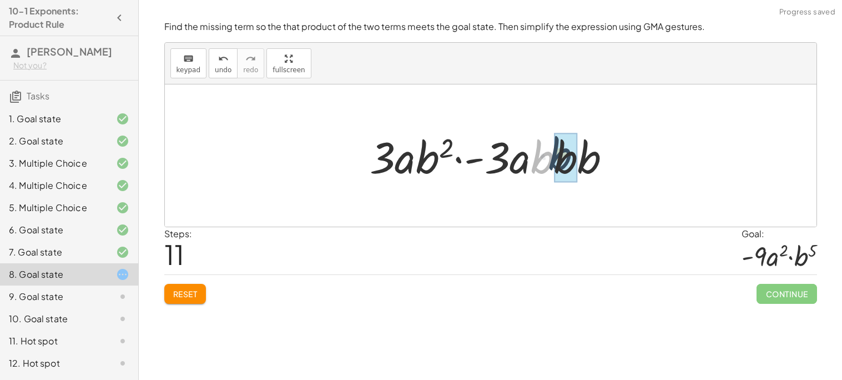
drag, startPoint x: 551, startPoint y: 166, endPoint x: 570, endPoint y: 163, distance: 19.6
click at [573, 163] on div at bounding box center [495, 155] width 264 height 57
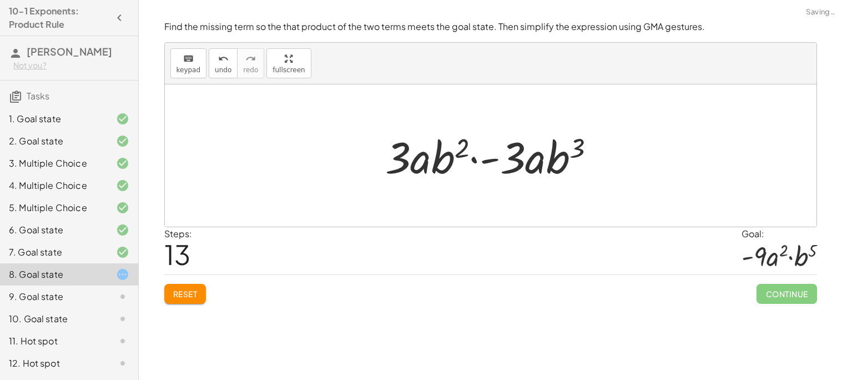
click at [552, 162] on div at bounding box center [495, 155] width 230 height 57
drag, startPoint x: 518, startPoint y: 156, endPoint x: 410, endPoint y: 162, distance: 108.4
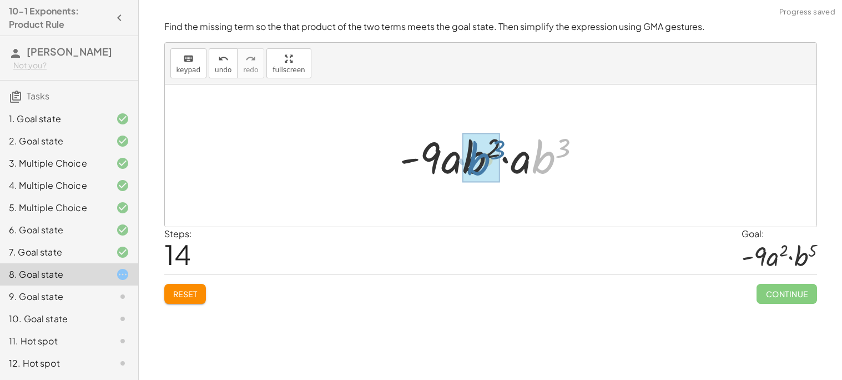
drag, startPoint x: 546, startPoint y: 162, endPoint x: 479, endPoint y: 164, distance: 66.6
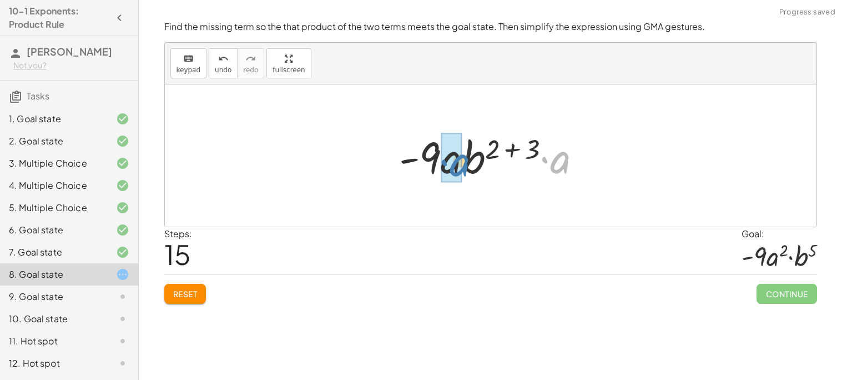
drag, startPoint x: 553, startPoint y: 165, endPoint x: 448, endPoint y: 168, distance: 105.5
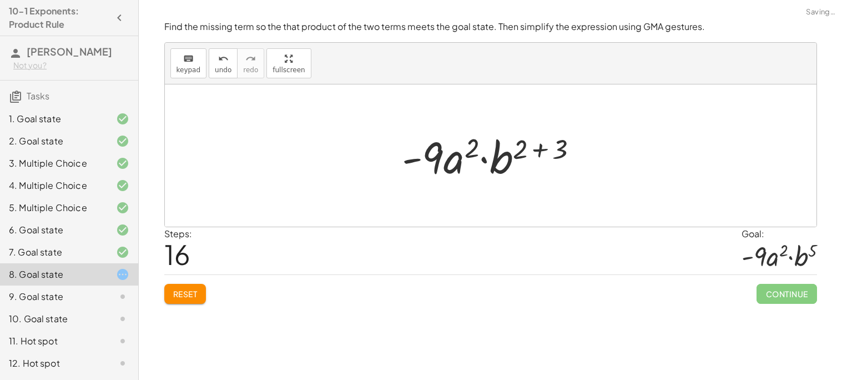
click at [542, 152] on div at bounding box center [494, 155] width 196 height 57
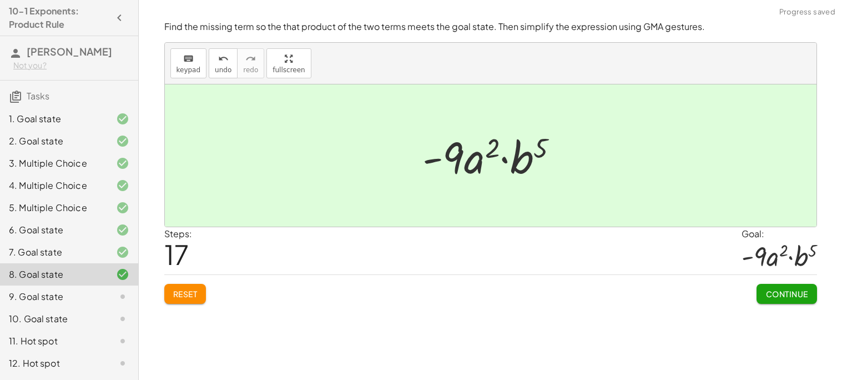
click at [538, 152] on div at bounding box center [495, 155] width 156 height 57
click at [0, 0] on div "Find the missing term so the that product of the two terms meets the goal state…" at bounding box center [0, 0] width 0 height 0
click at [784, 294] on span "Continue" at bounding box center [786, 294] width 42 height 10
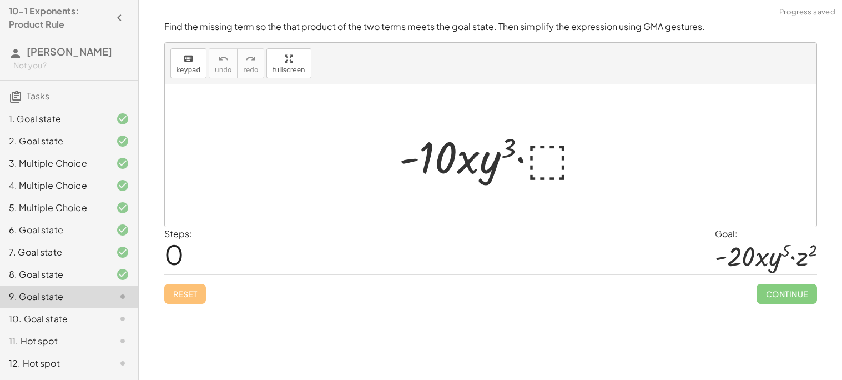
click at [581, 166] on div at bounding box center [494, 155] width 202 height 57
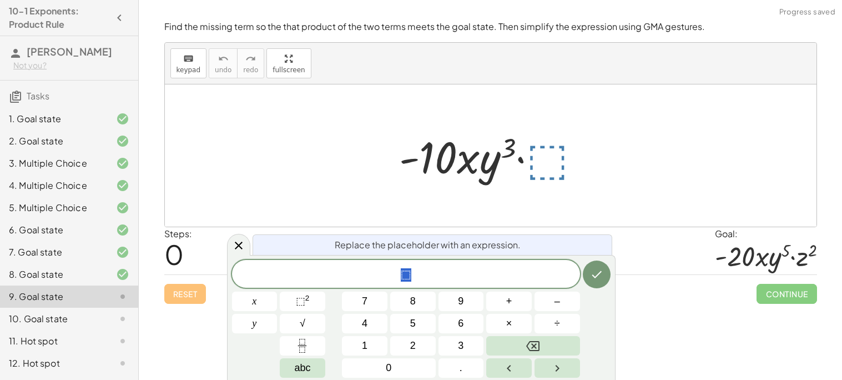
click at [538, 150] on div at bounding box center [494, 155] width 202 height 57
click at [538, 152] on div at bounding box center [494, 155] width 202 height 57
click at [462, 279] on span "⬚" at bounding box center [406, 275] width 348 height 16
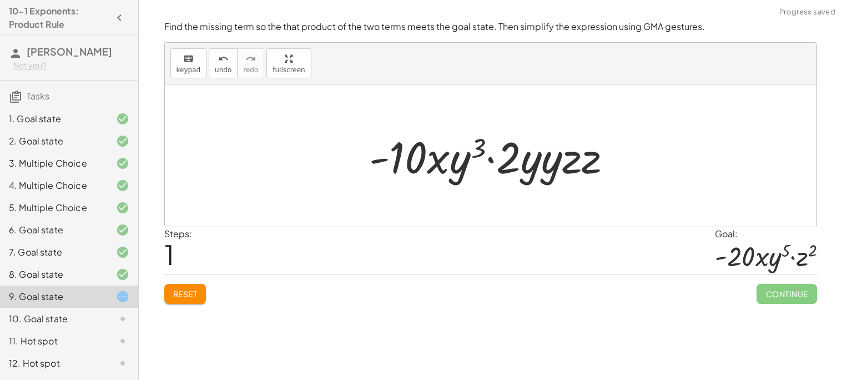
click at [552, 159] on div at bounding box center [495, 155] width 263 height 57
click at [551, 160] on div at bounding box center [495, 155] width 268 height 57
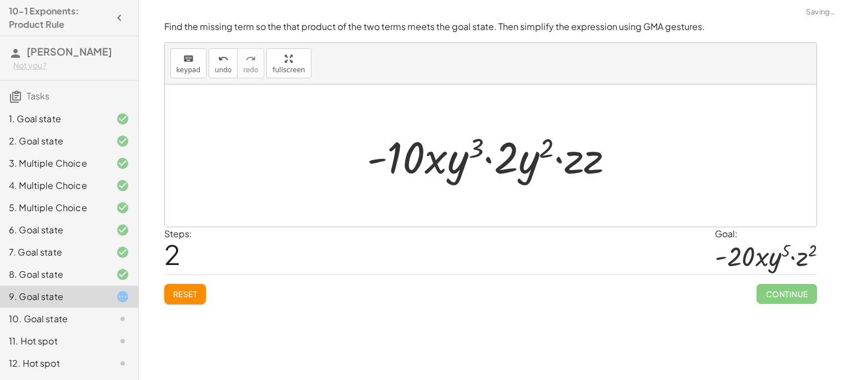
click at [571, 165] on div at bounding box center [495, 155] width 268 height 57
drag, startPoint x: 586, startPoint y: 166, endPoint x: 571, endPoint y: 164, distance: 14.7
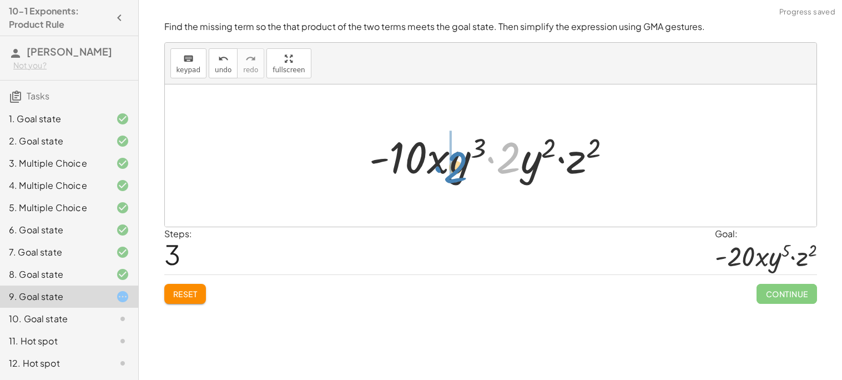
drag, startPoint x: 520, startPoint y: 162, endPoint x: 470, endPoint y: 171, distance: 50.8
click at [470, 171] on div at bounding box center [495, 155] width 263 height 57
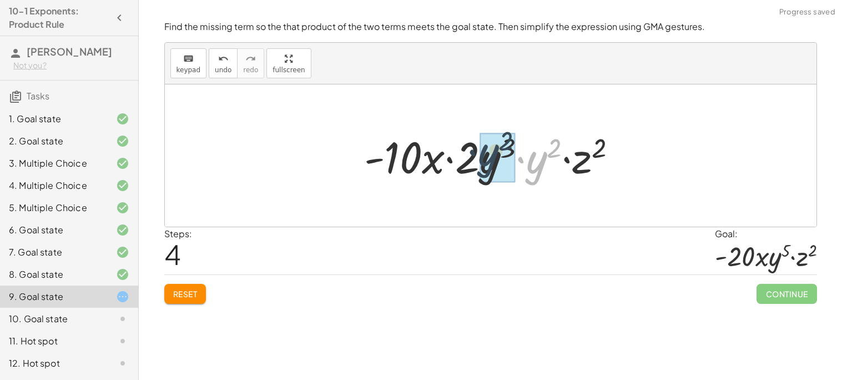
drag, startPoint x: 533, startPoint y: 170, endPoint x: 484, endPoint y: 163, distance: 49.9
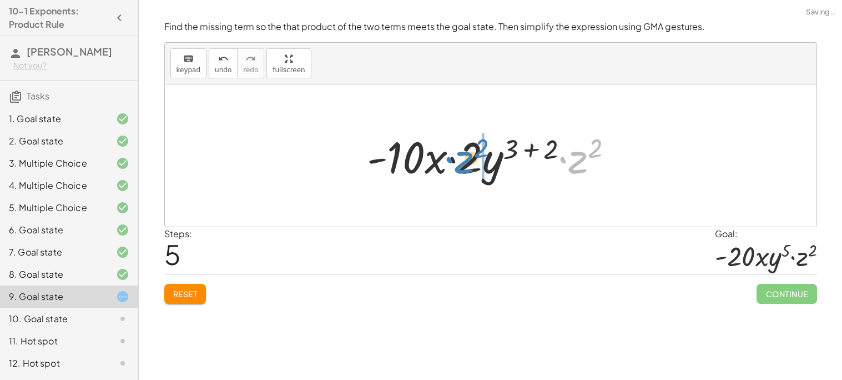
drag, startPoint x: 575, startPoint y: 166, endPoint x: 542, endPoint y: 181, distance: 36.2
click at [542, 181] on div at bounding box center [494, 155] width 266 height 57
click at [531, 150] on div at bounding box center [494, 155] width 266 height 57
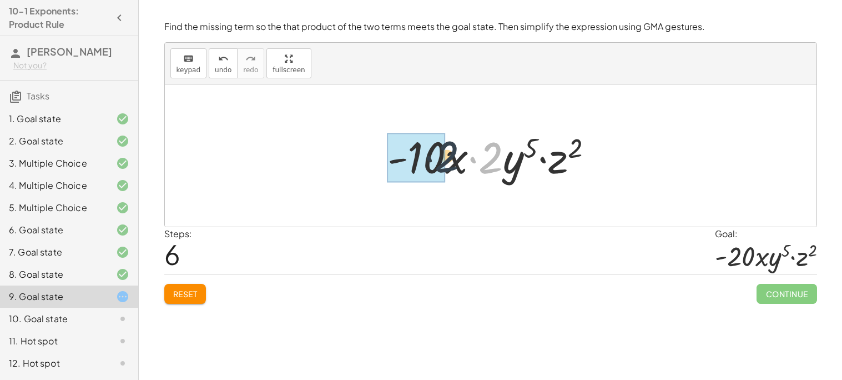
drag, startPoint x: 491, startPoint y: 160, endPoint x: 424, endPoint y: 159, distance: 67.2
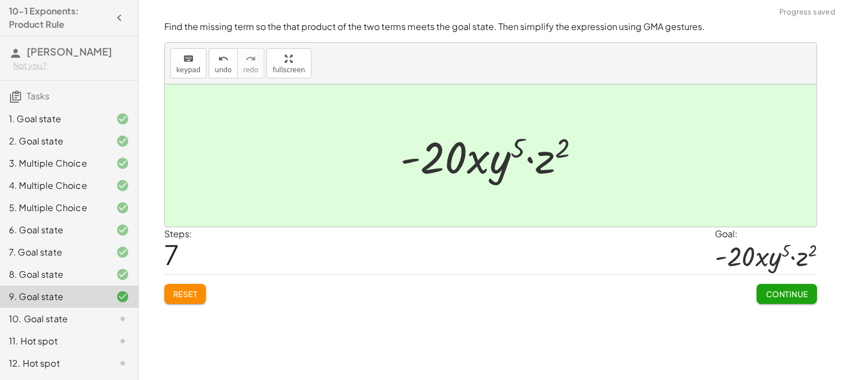
click at [775, 296] on span "Continue" at bounding box center [786, 294] width 42 height 10
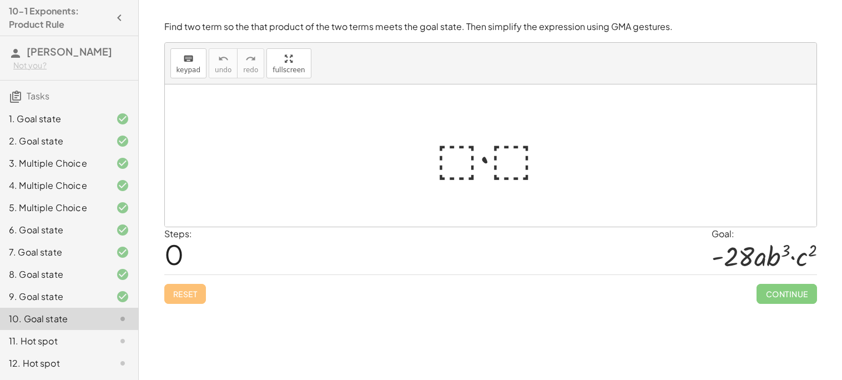
click at [456, 151] on div at bounding box center [495, 155] width 130 height 57
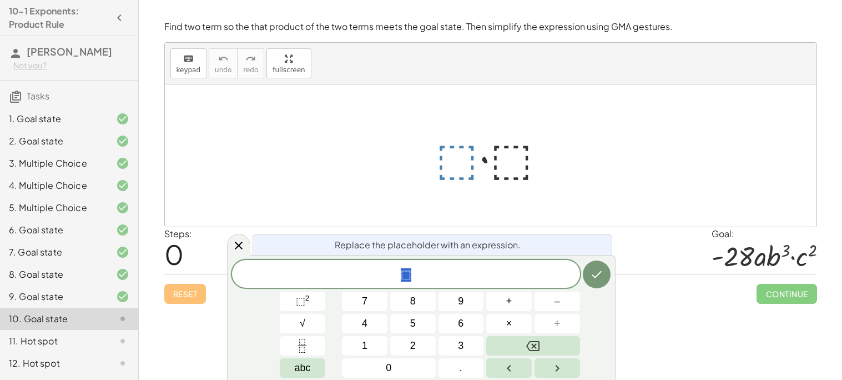
click at [456, 151] on div at bounding box center [495, 155] width 130 height 57
click at [455, 157] on div at bounding box center [495, 155] width 130 height 57
click at [300, 298] on span "⬚" at bounding box center [300, 300] width 9 height 11
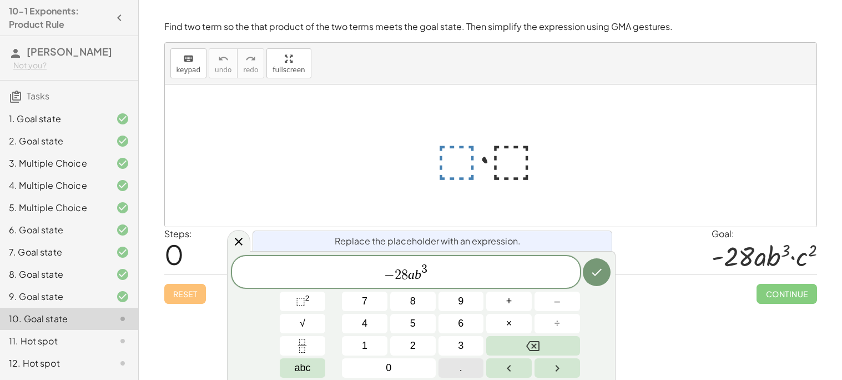
click at [470, 368] on button "." at bounding box center [461, 367] width 46 height 19
click at [513, 322] on button "×" at bounding box center [509, 323] width 46 height 19
click at [502, 326] on button "×" at bounding box center [509, 323] width 46 height 19
click at [305, 306] on span "⬚ 2" at bounding box center [303, 301] width 14 height 15
click at [595, 268] on icon "Done" at bounding box center [596, 271] width 13 height 13
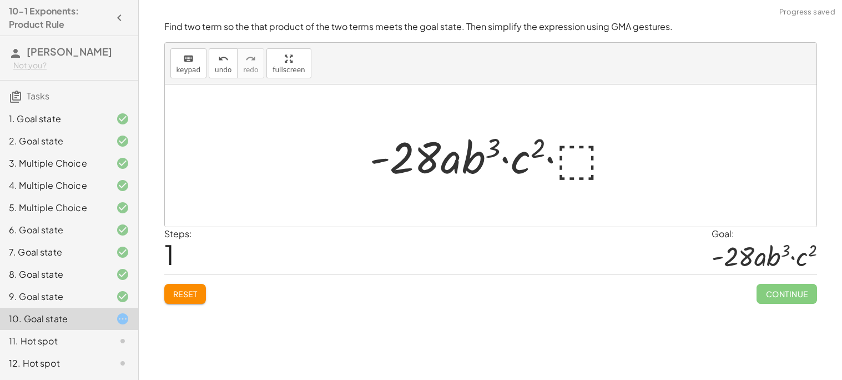
click at [563, 157] on div at bounding box center [494, 155] width 261 height 57
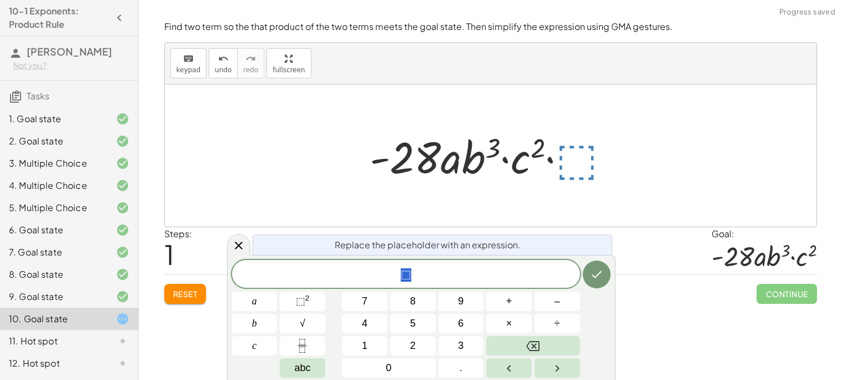
click at [526, 162] on div at bounding box center [494, 155] width 261 height 57
click at [627, 188] on div at bounding box center [491, 155] width 652 height 142
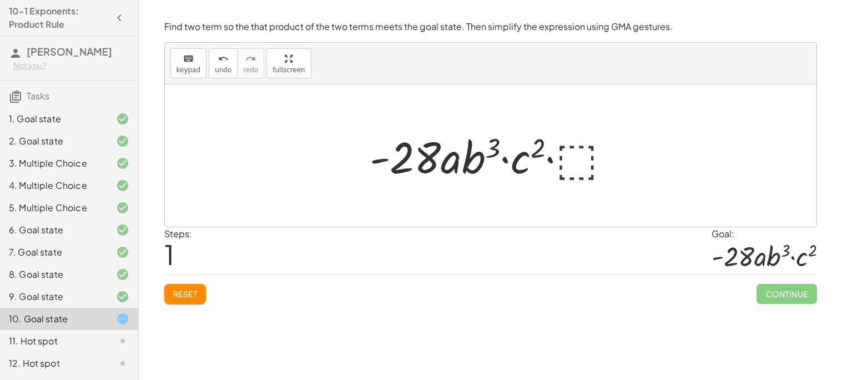
click at [588, 164] on div at bounding box center [494, 155] width 261 height 57
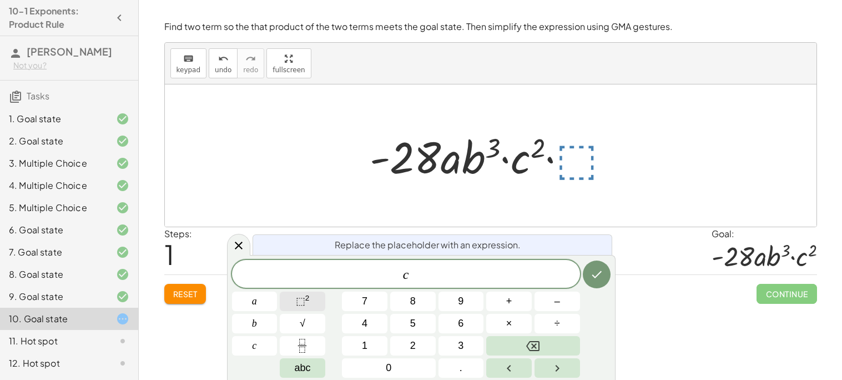
click at [292, 301] on button "⬚ 2" at bounding box center [303, 300] width 46 height 19
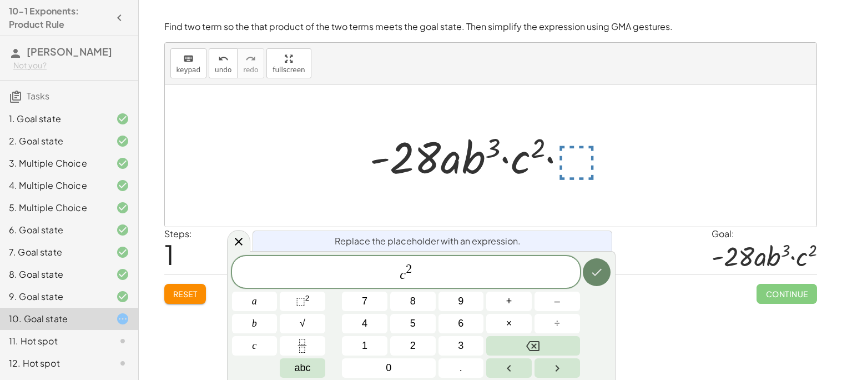
click at [591, 274] on icon "Done" at bounding box center [596, 271] width 13 height 13
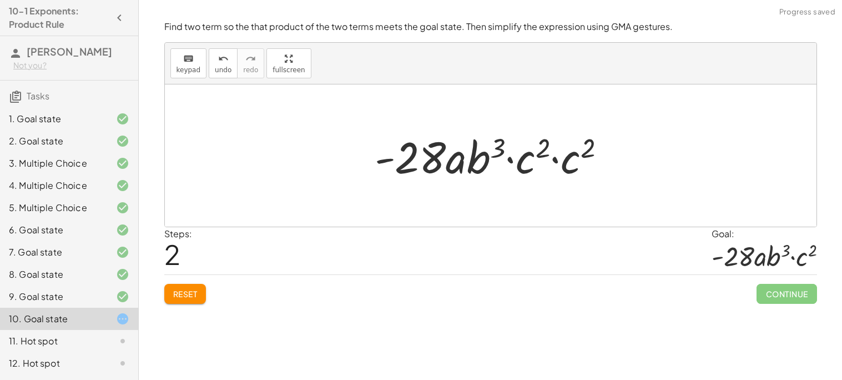
click at [532, 172] on div at bounding box center [494, 155] width 251 height 57
click at [517, 161] on div at bounding box center [494, 155] width 251 height 57
click at [218, 63] on icon "undo" at bounding box center [223, 58] width 11 height 13
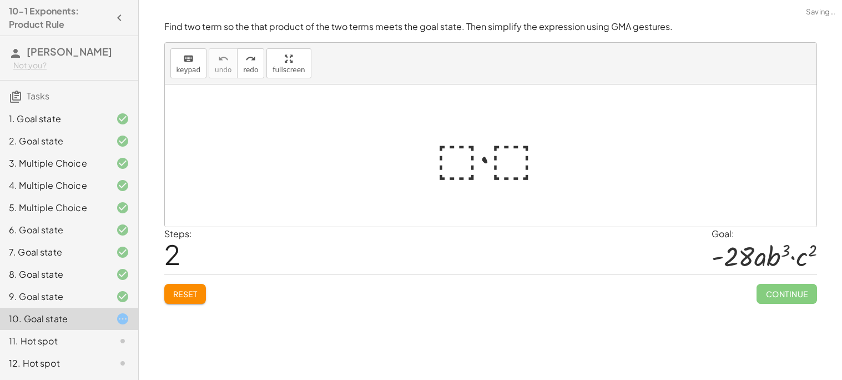
click at [442, 163] on div at bounding box center [495, 155] width 130 height 57
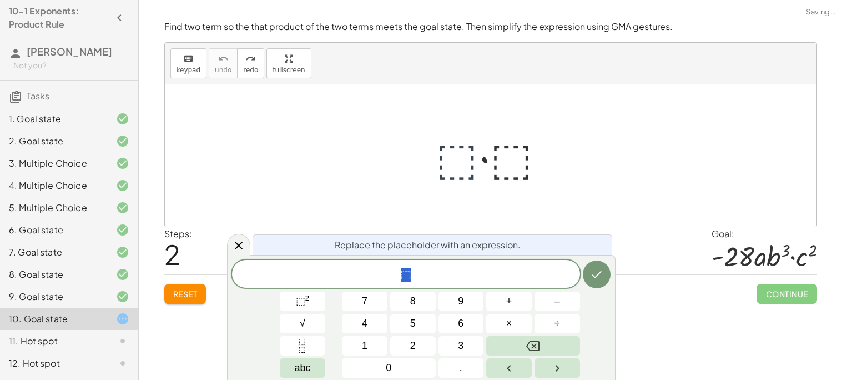
click at [442, 163] on div at bounding box center [495, 155] width 130 height 57
click at [302, 300] on span "⬚" at bounding box center [300, 300] width 9 height 11
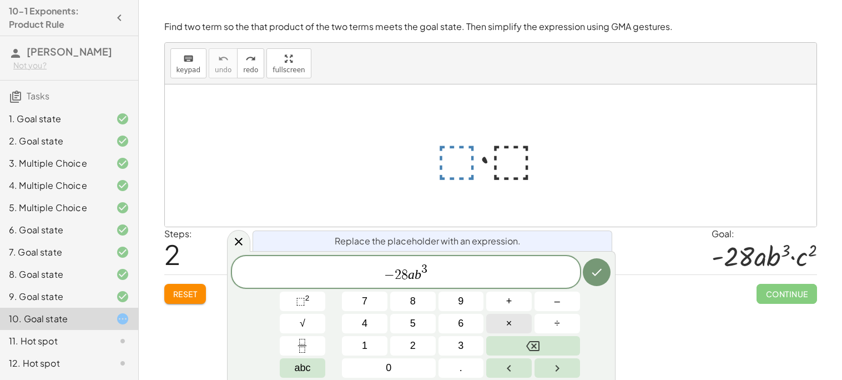
click at [508, 319] on span "×" at bounding box center [509, 323] width 6 height 15
click at [591, 276] on icon "Done" at bounding box center [596, 271] width 13 height 13
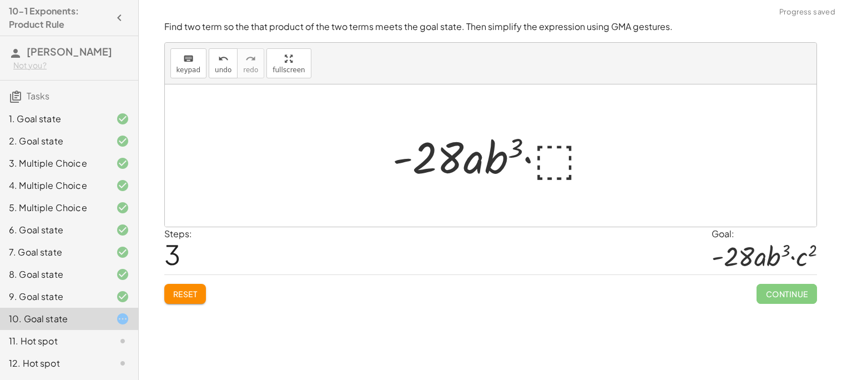
click at [552, 165] on div at bounding box center [495, 155] width 216 height 57
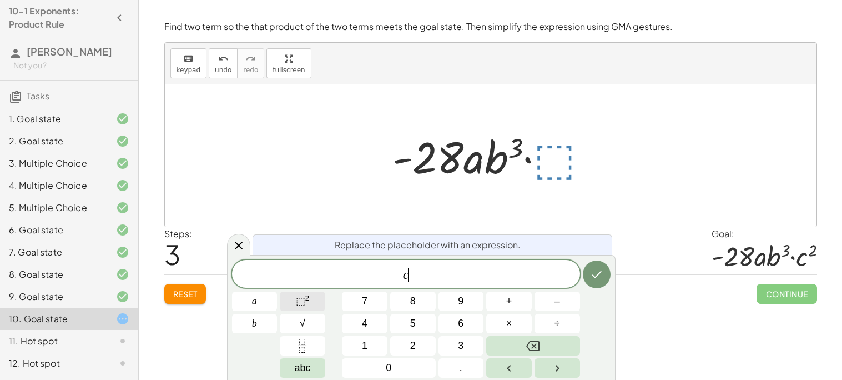
click at [303, 296] on span "⬚" at bounding box center [300, 300] width 9 height 11
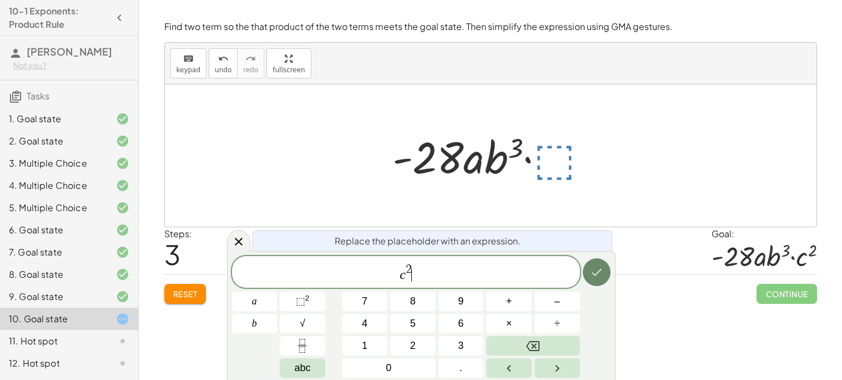
click at [591, 268] on icon "Done" at bounding box center [596, 271] width 13 height 13
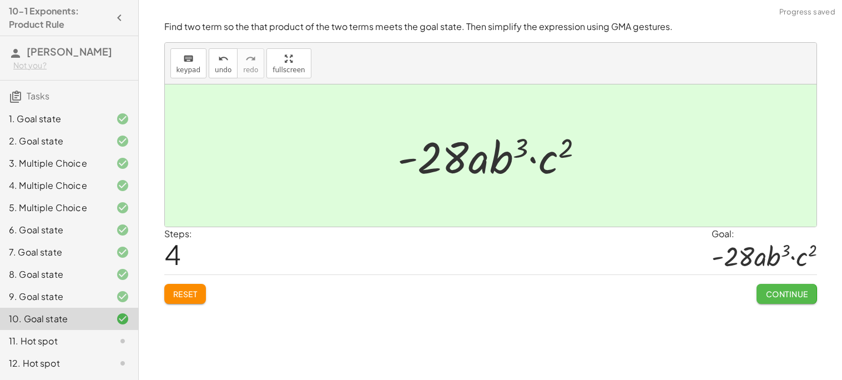
click at [815, 291] on button "Continue" at bounding box center [786, 294] width 60 height 20
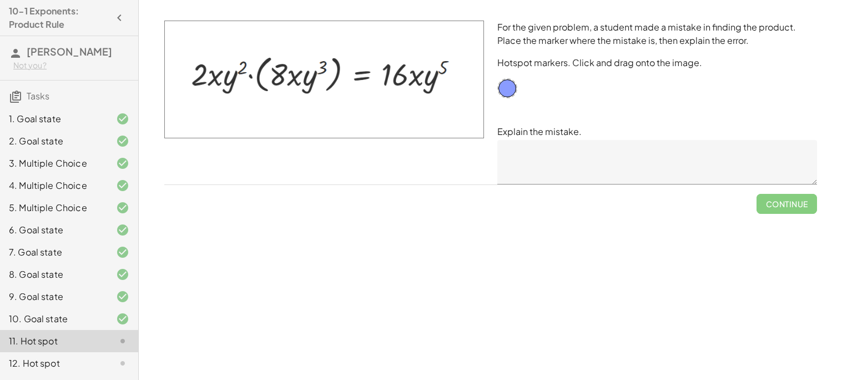
click at [702, 167] on textarea at bounding box center [657, 162] width 320 height 44
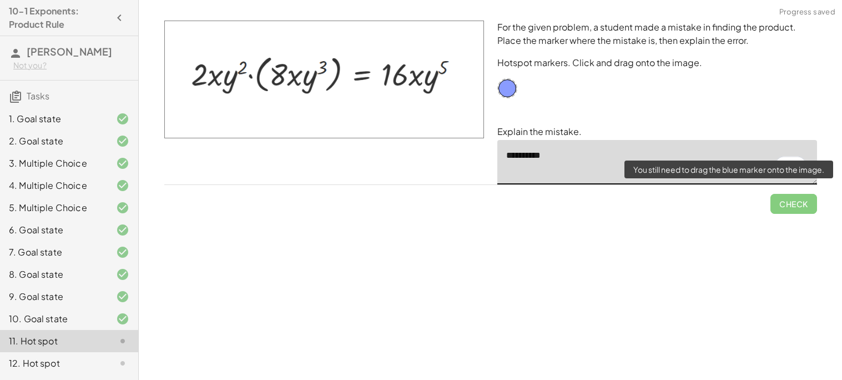
click at [799, 209] on span "Check" at bounding box center [793, 199] width 47 height 29
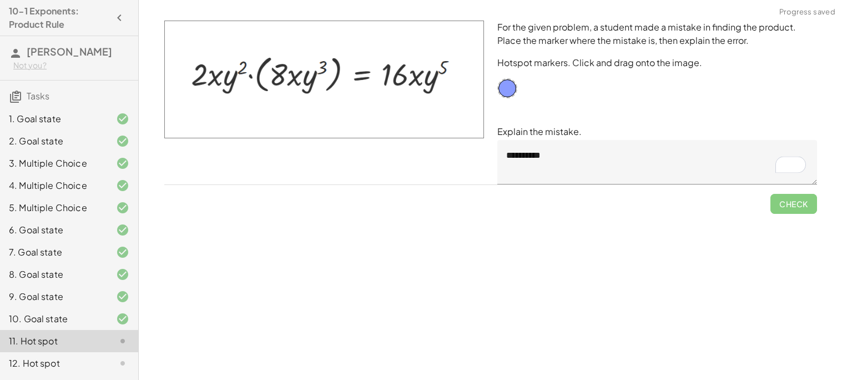
click at [708, 208] on div "Check" at bounding box center [490, 199] width 653 height 29
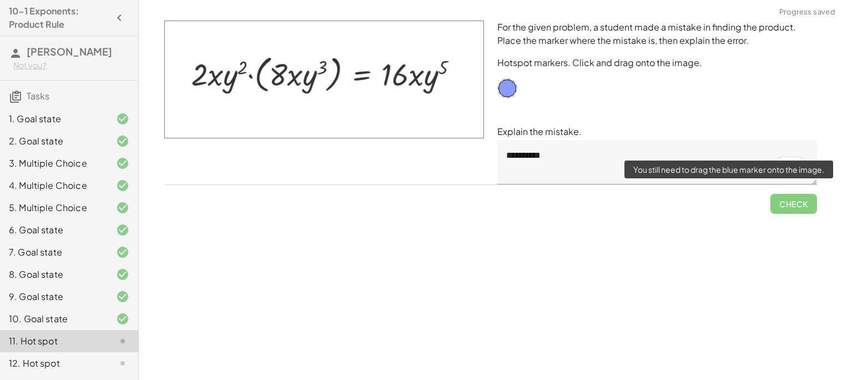
click at [790, 205] on span "Check" at bounding box center [793, 199] width 47 height 29
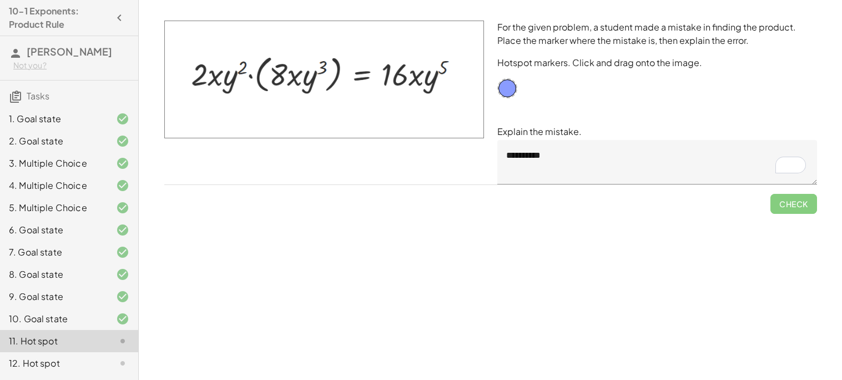
drag, startPoint x: 407, startPoint y: 68, endPoint x: 345, endPoint y: 73, distance: 61.8
click at [345, 73] on img at bounding box center [324, 80] width 320 height 118
drag, startPoint x: 275, startPoint y: 68, endPoint x: 524, endPoint y: 112, distance: 252.9
click at [524, 112] on div "**********" at bounding box center [491, 102] width 666 height 177
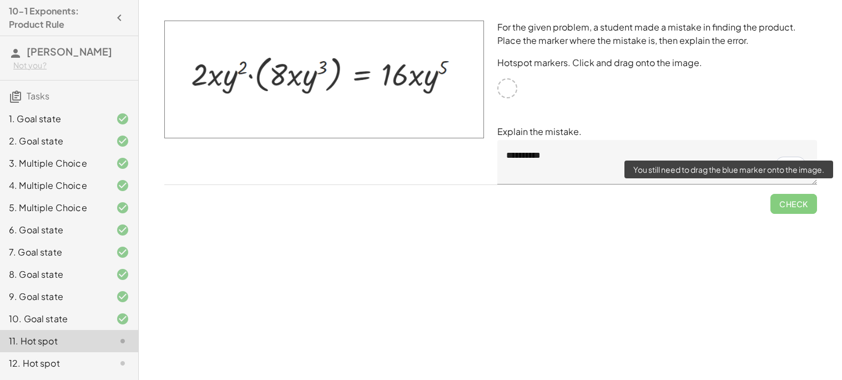
click at [793, 200] on span "Check" at bounding box center [793, 199] width 47 height 29
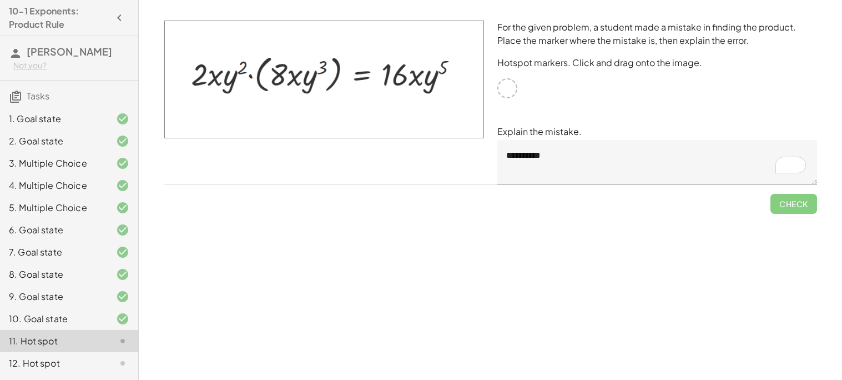
click at [643, 144] on textarea "**********" at bounding box center [657, 162] width 320 height 44
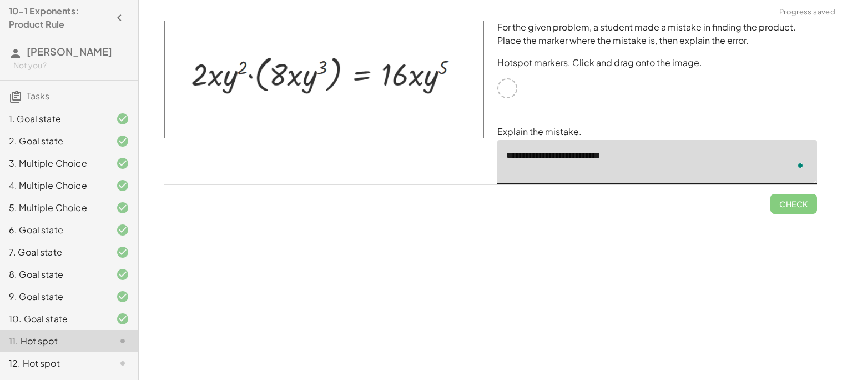
type textarea "**********"
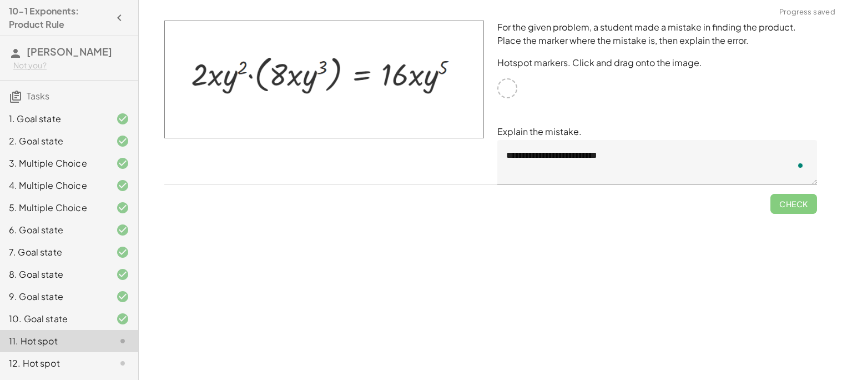
click at [751, 234] on div "Simplify. keyboard keypad undo undo redo redo fullscreen · x 4 · x 10 · x · x (…" at bounding box center [490, 190] width 703 height 380
click at [510, 89] on div at bounding box center [507, 88] width 20 height 20
click at [841, 240] on div "Simplify. keyboard keypad undo undo redo redo fullscreen · x 4 · x 10 · x · x (…" at bounding box center [490, 190] width 703 height 380
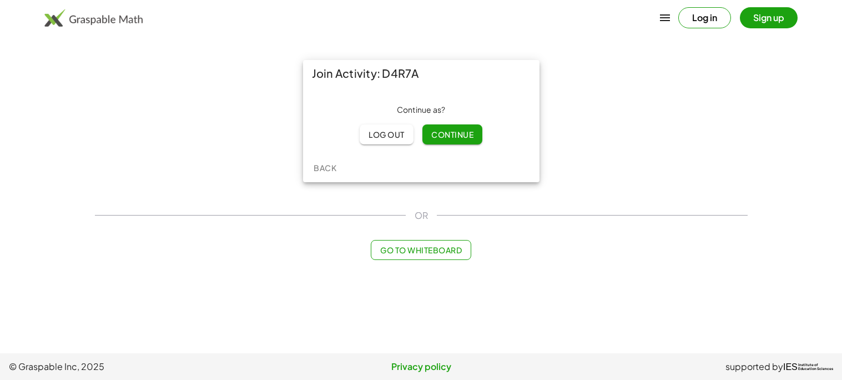
click at [456, 138] on span "Continue" at bounding box center [452, 134] width 42 height 10
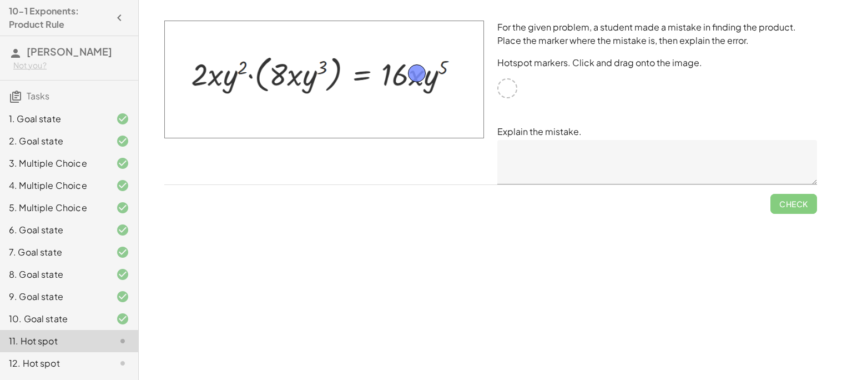
drag, startPoint x: 504, startPoint y: 87, endPoint x: 415, endPoint y: 73, distance: 91.1
drag, startPoint x: 420, startPoint y: 74, endPoint x: 420, endPoint y: 64, distance: 9.5
click at [808, 206] on span "Check" at bounding box center [793, 204] width 29 height 10
click at [808, 206] on button "Continue" at bounding box center [786, 204] width 60 height 20
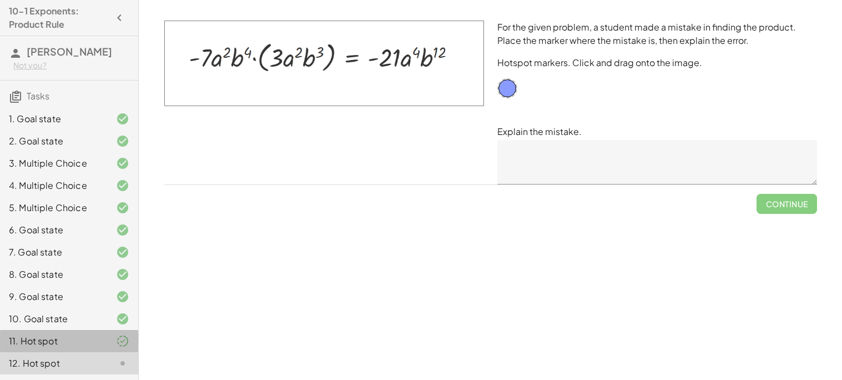
click at [102, 335] on div at bounding box center [113, 340] width 31 height 13
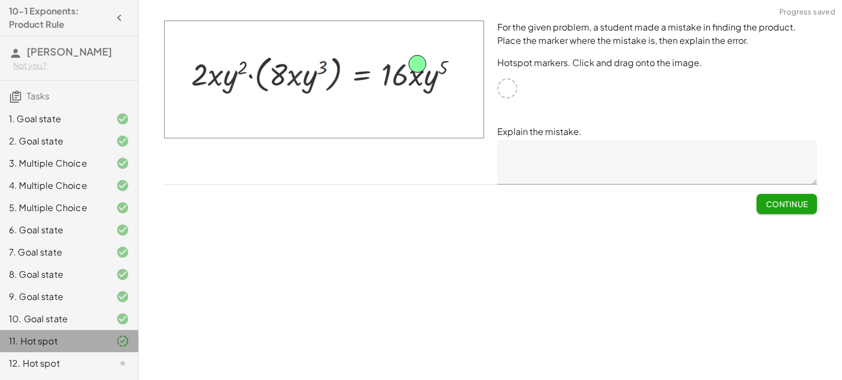
click at [104, 343] on div at bounding box center [113, 340] width 31 height 13
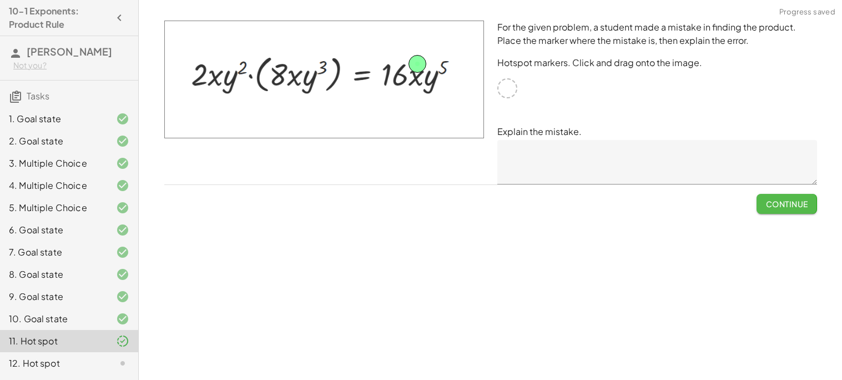
click at [802, 199] on span "Continue" at bounding box center [786, 204] width 42 height 10
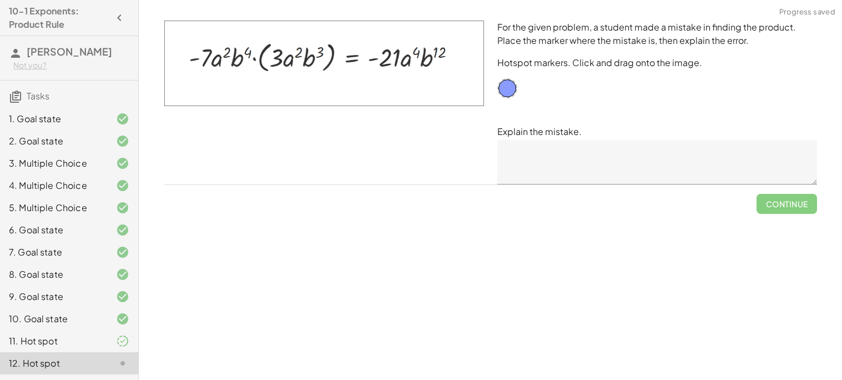
click at [608, 175] on textarea at bounding box center [657, 162] width 320 height 44
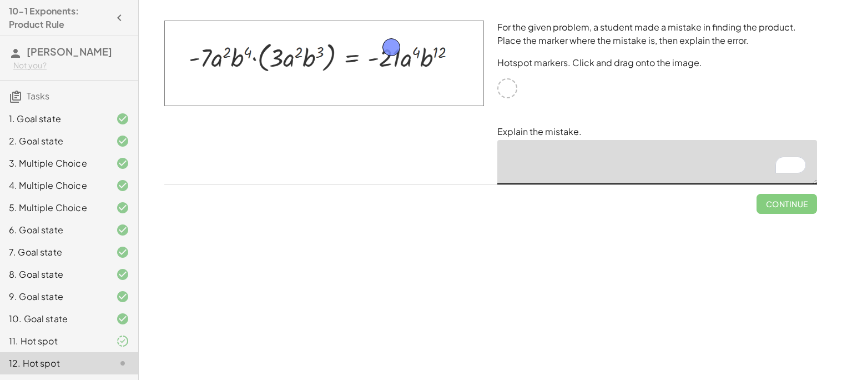
drag, startPoint x: 509, startPoint y: 90, endPoint x: 393, endPoint y: 49, distance: 123.6
drag, startPoint x: 391, startPoint y: 39, endPoint x: 392, endPoint y: 49, distance: 10.6
click at [74, 338] on div "11. Hot spot" at bounding box center [53, 340] width 89 height 13
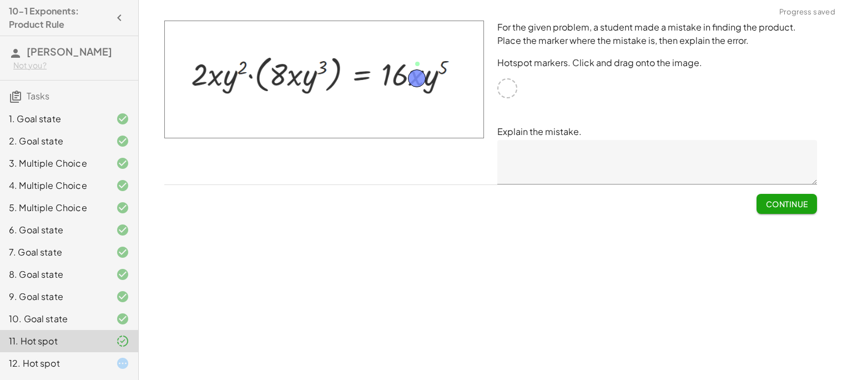
drag, startPoint x: 419, startPoint y: 63, endPoint x: 418, endPoint y: 77, distance: 14.4
click at [0, 0] on div "For the given problem, a student made a mistake in finding the product. Place t…" at bounding box center [0, 0] width 0 height 0
click at [782, 204] on span "Submit Changes" at bounding box center [772, 204] width 72 height 10
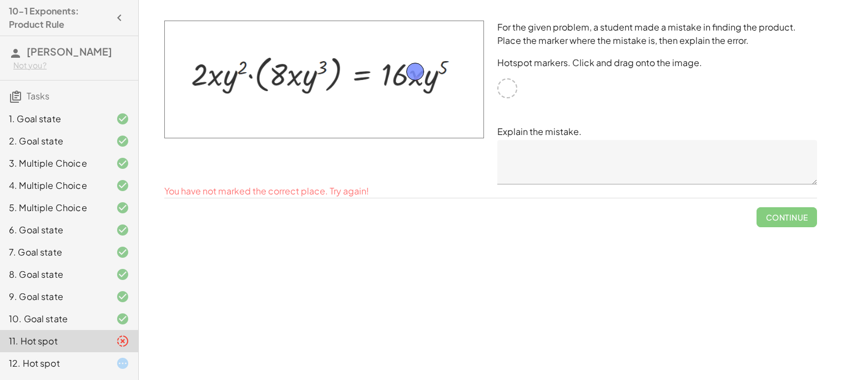
drag, startPoint x: 417, startPoint y: 79, endPoint x: 415, endPoint y: 73, distance: 6.3
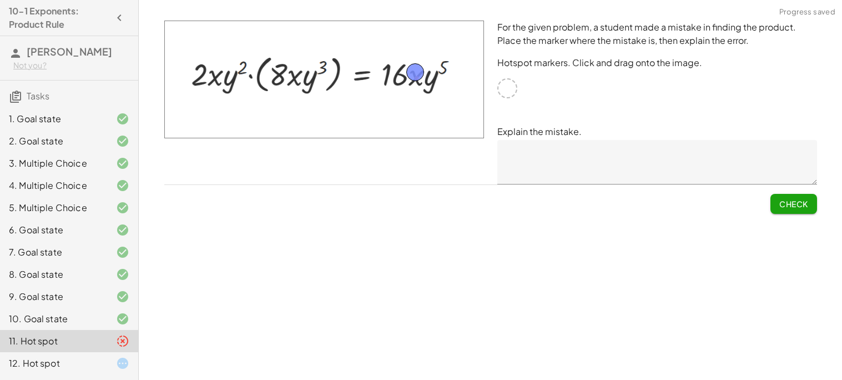
click at [784, 203] on span "Check" at bounding box center [793, 204] width 29 height 10
click at [784, 203] on span "Continue" at bounding box center [786, 204] width 42 height 10
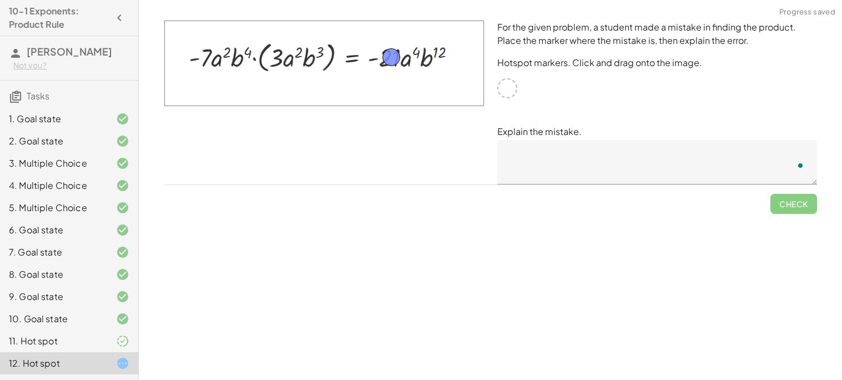
click at [583, 179] on textarea "To enrich screen reader interactions, please activate Accessibility in Grammarl…" at bounding box center [657, 162] width 320 height 44
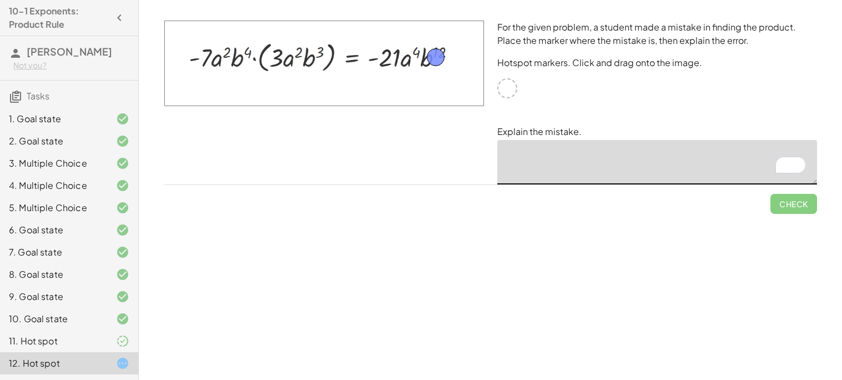
drag, startPoint x: 388, startPoint y: 57, endPoint x: 432, endPoint y: 57, distance: 44.4
type textarea "**********"
click at [783, 199] on span "Check" at bounding box center [793, 204] width 29 height 10
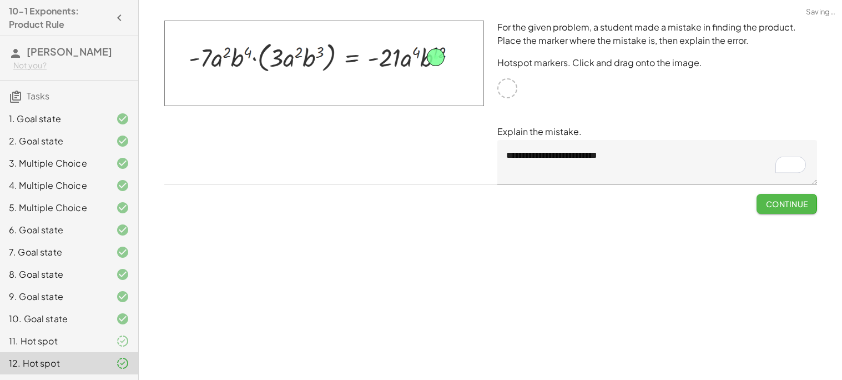
click at [783, 199] on span "Continue" at bounding box center [786, 204] width 42 height 10
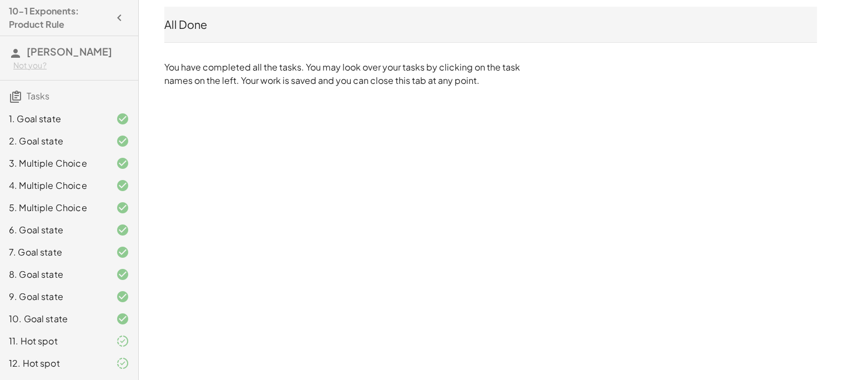
click at [324, 32] on div "All Done" at bounding box center [490, 25] width 653 height 16
click at [58, 335] on div "11. Hot spot" at bounding box center [53, 340] width 89 height 13
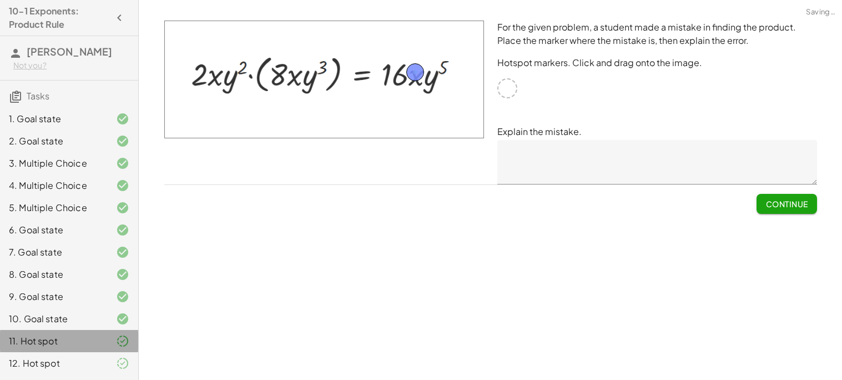
click at [58, 335] on div "11. Hot spot" at bounding box center [53, 340] width 89 height 13
